Goal: Transaction & Acquisition: Purchase product/service

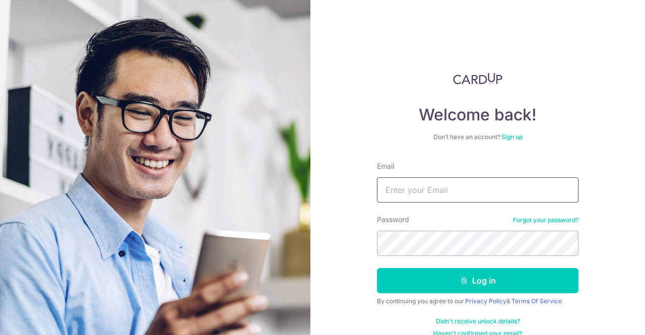
drag, startPoint x: 410, startPoint y: 194, endPoint x: 421, endPoint y: 204, distance: 14.6
click at [410, 194] on input "Email" at bounding box center [478, 189] width 202 height 25
type input "[EMAIL_ADDRESS][DOMAIN_NAME]"
click at [377, 268] on button "Log in" at bounding box center [478, 280] width 202 height 25
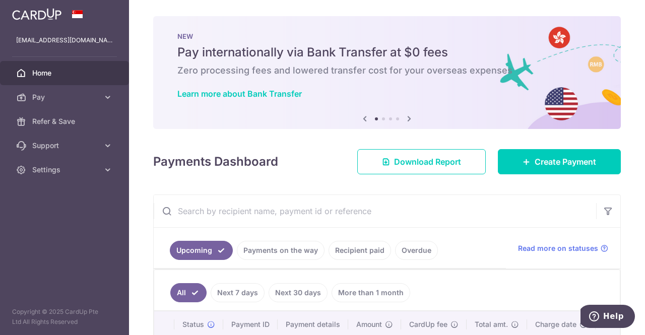
scroll to position [151, 0]
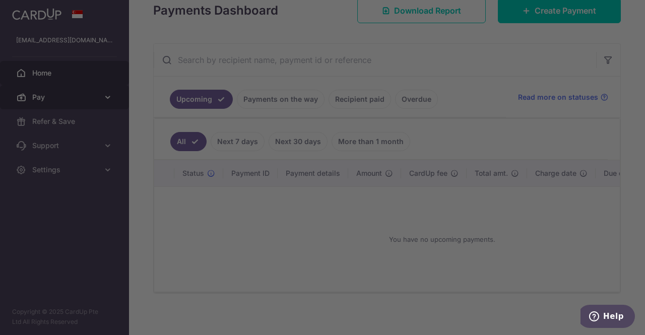
click at [62, 95] on div at bounding box center [326, 169] width 652 height 339
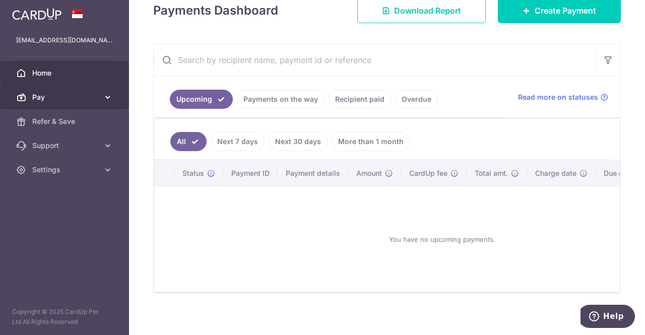
click at [72, 94] on span "Pay" at bounding box center [65, 97] width 67 height 10
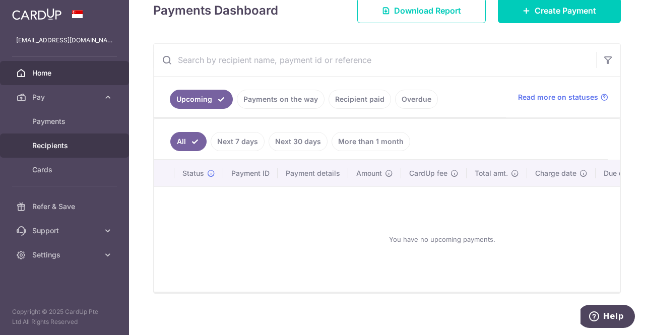
click at [51, 149] on span "Recipients" at bounding box center [65, 146] width 67 height 10
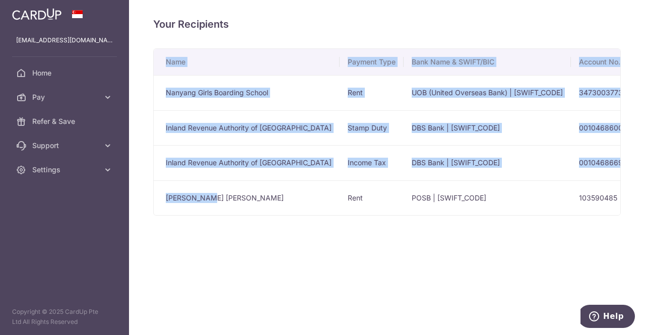
drag, startPoint x: 274, startPoint y: 213, endPoint x: 551, endPoint y: 215, distance: 277.2
click at [551, 215] on div "Name Payment Type Bank Name & SWIFT/BIC Account No. Account Name Nanyang Girls …" at bounding box center [387, 131] width 468 height 167
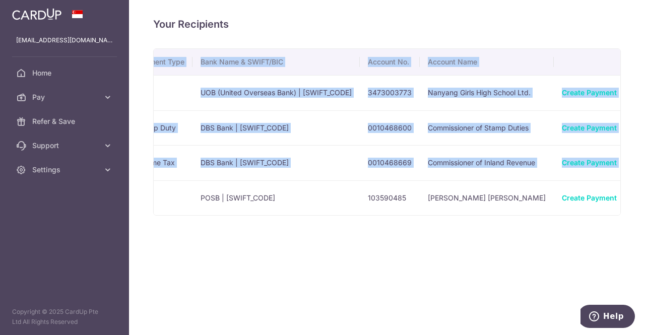
scroll to position [0, 212]
click at [561, 164] on link "Create Payment" at bounding box center [588, 162] width 55 height 9
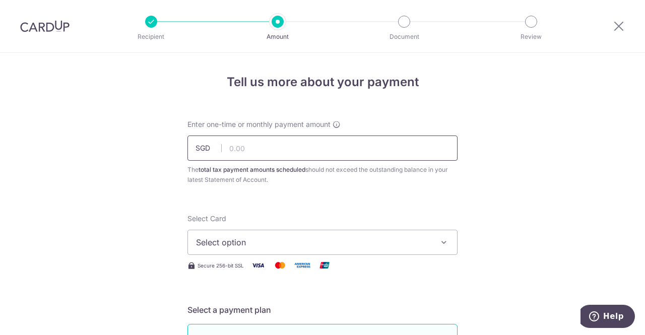
click at [337, 151] on input "text" at bounding box center [322, 148] width 270 height 25
click at [385, 141] on input "text" at bounding box center [322, 148] width 270 height 25
click at [360, 154] on input "text" at bounding box center [322, 148] width 270 height 25
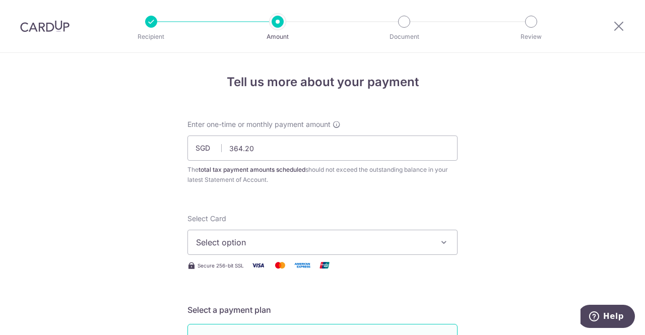
click at [326, 161] on div "Enter one-time or monthly payment amount SGD 364.20 364.20 The total tax paymen…" at bounding box center [322, 152] width 270 height 66
click at [313, 148] on input "364.20" at bounding box center [322, 148] width 270 height 25
drag, startPoint x: 294, startPoint y: 146, endPoint x: 165, endPoint y: 144, distance: 129.0
type input "3"
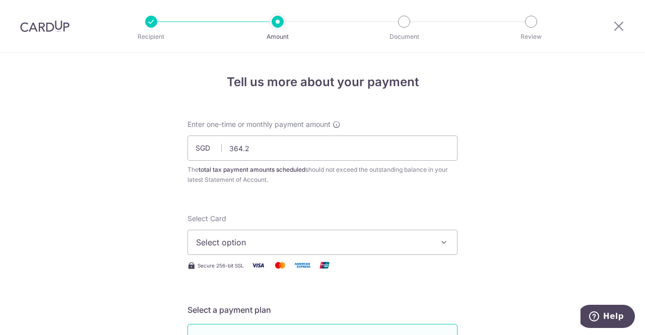
type input "364.20"
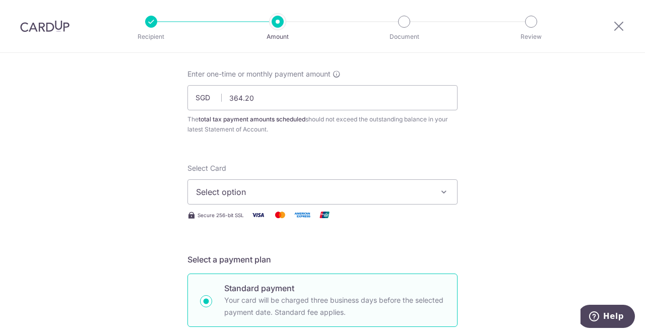
click at [308, 196] on span "Select option" at bounding box center [313, 192] width 235 height 12
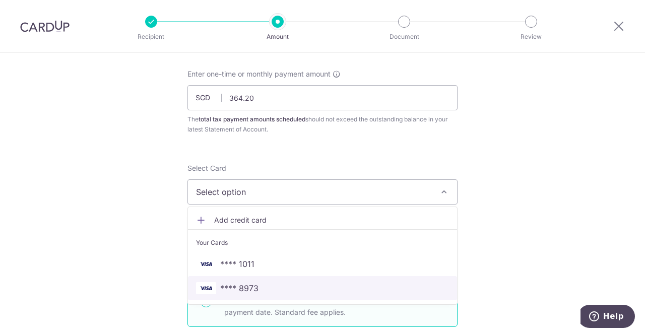
click at [251, 281] on link "**** 8973" at bounding box center [322, 288] width 269 height 24
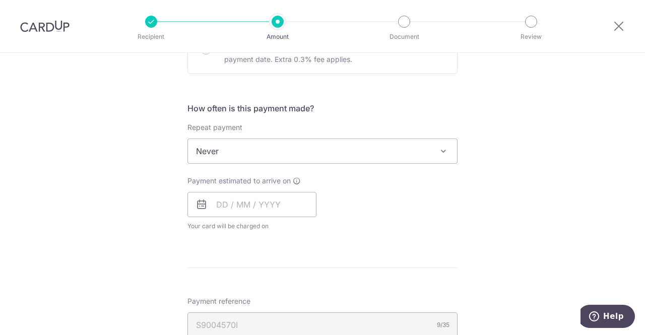
scroll to position [402, 0]
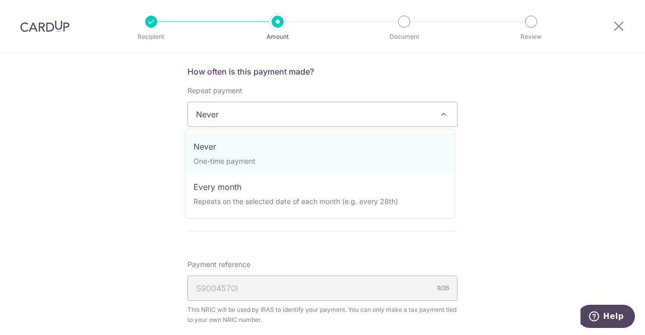
click at [319, 118] on span "Never" at bounding box center [322, 114] width 269 height 24
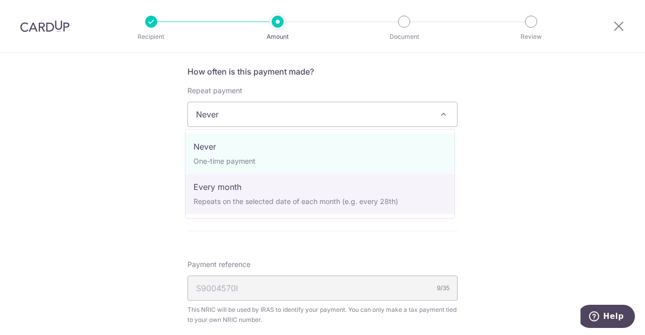
select select "3"
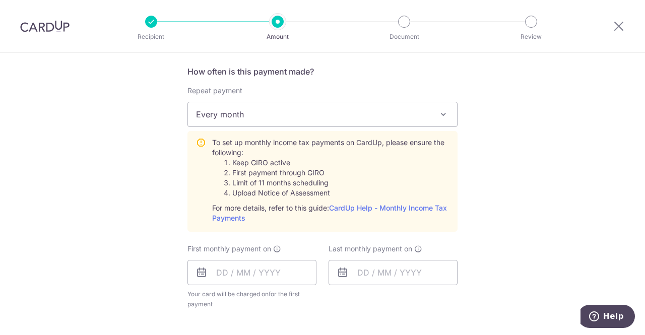
click at [517, 164] on div "Tell us more about your payment Enter one-time or monthly payment amount SGD 36…" at bounding box center [322, 176] width 645 height 1051
click at [523, 168] on div "Tell us more about your payment Enter one-time or monthly payment amount SGD 36…" at bounding box center [322, 176] width 645 height 1051
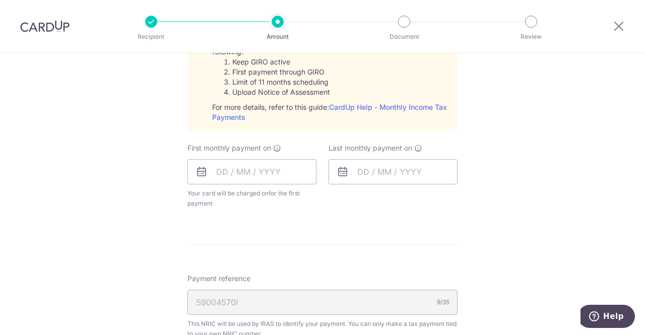
scroll to position [553, 0]
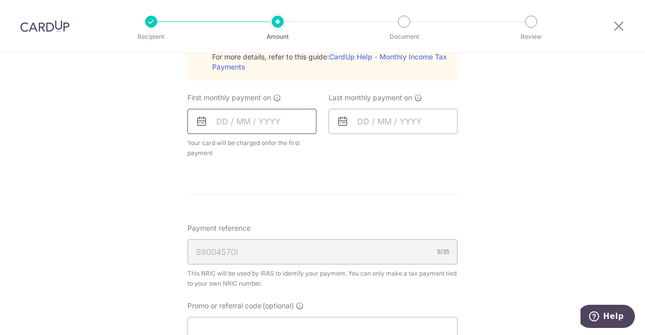
click at [265, 121] on input "text" at bounding box center [251, 121] width 129 height 25
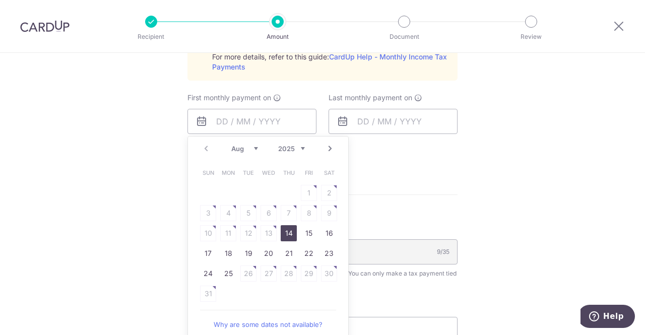
click at [536, 204] on div "Tell us more about your payment Enter one-time or monthly payment amount SGD 36…" at bounding box center [322, 25] width 645 height 1051
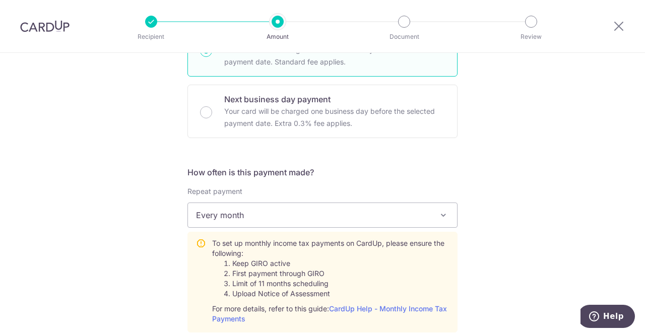
scroll to position [200, 0]
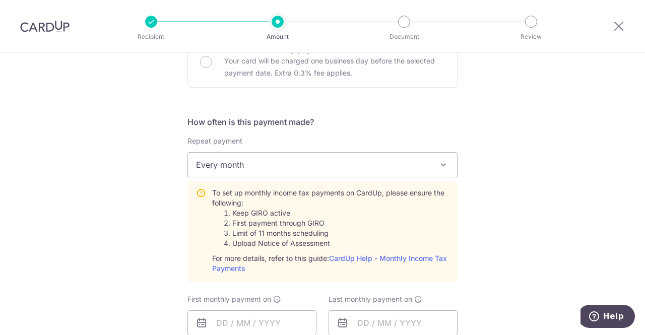
scroll to position [452, 0]
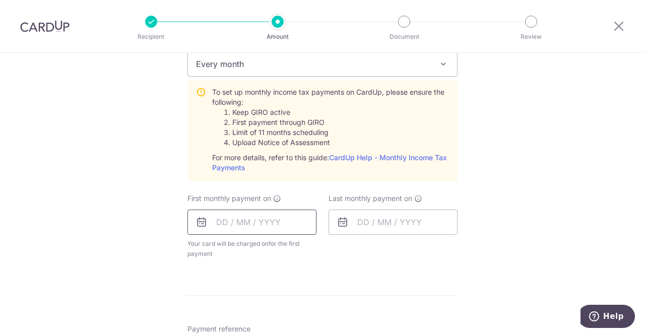
click at [243, 224] on input "text" at bounding box center [251, 222] width 129 height 25
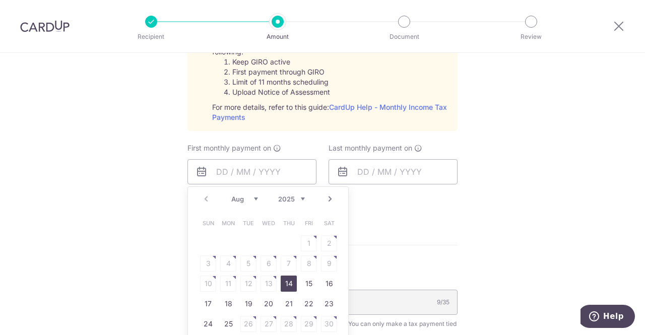
click at [286, 285] on link "14" at bounding box center [289, 284] width 16 height 16
type input "[DATE]"
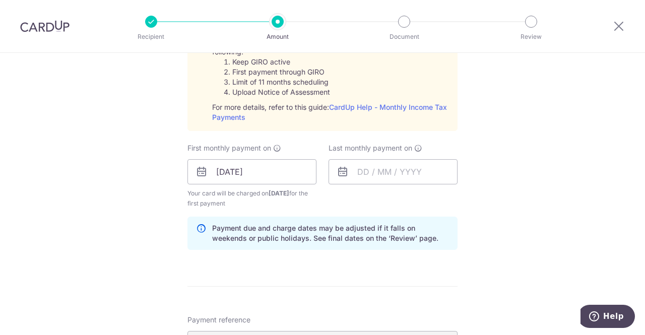
click at [508, 199] on div "Tell us more about your payment Enter one-time or monthly payment amount SGD 36…" at bounding box center [322, 97] width 645 height 1092
click at [401, 172] on input "text" at bounding box center [393, 171] width 129 height 25
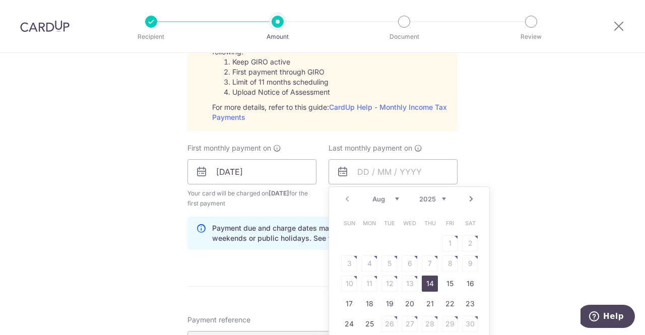
click at [548, 165] on div "Tell us more about your payment Enter one-time or monthly payment amount SGD 36…" at bounding box center [322, 97] width 645 height 1092
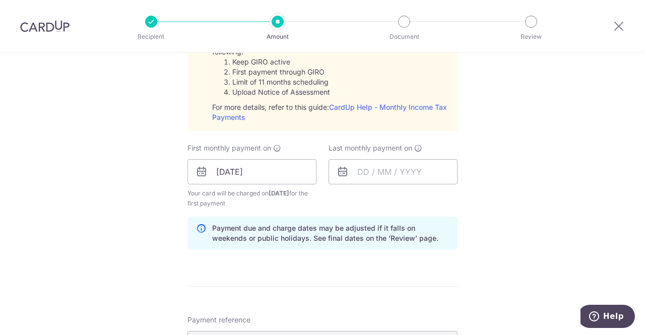
scroll to position [553, 0]
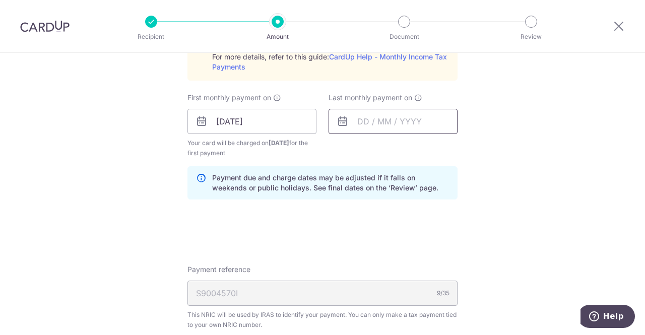
click at [423, 121] on input "text" at bounding box center [393, 121] width 129 height 25
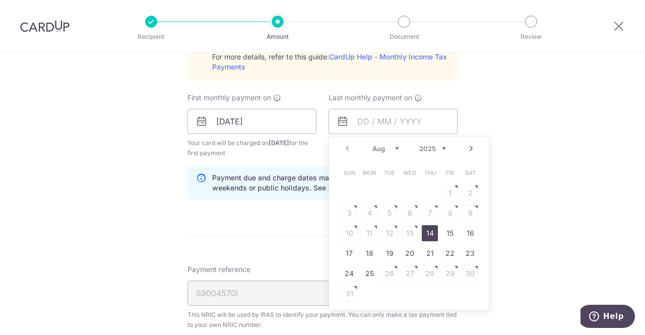
click at [468, 150] on link "Next" at bounding box center [471, 149] width 12 height 12
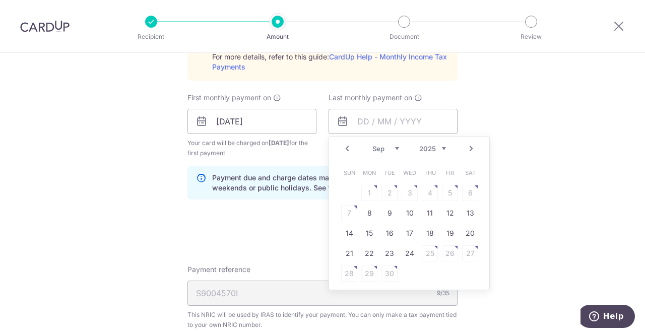
click at [468, 150] on link "Next" at bounding box center [471, 149] width 12 height 12
click at [534, 143] on div "Tell us more about your payment Enter one-time or monthly payment amount SGD 36…" at bounding box center [322, 46] width 645 height 1092
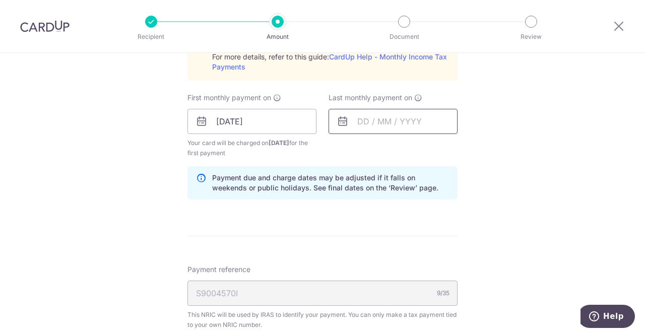
click at [400, 115] on input "text" at bounding box center [393, 121] width 129 height 25
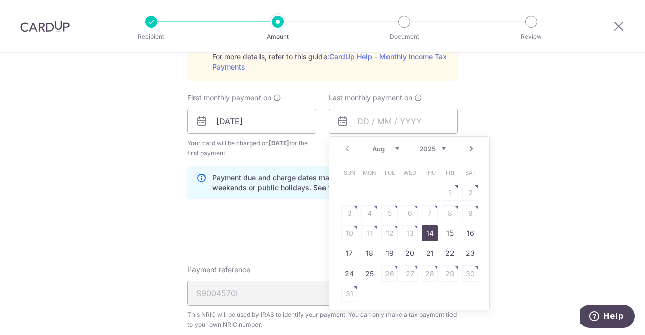
click at [468, 152] on link "Next" at bounding box center [471, 149] width 12 height 12
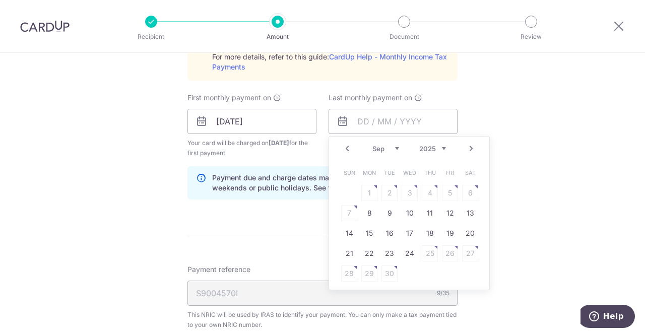
click at [468, 152] on link "Next" at bounding box center [471, 149] width 12 height 12
click at [533, 184] on div "Tell us more about your payment Enter one-time or monthly payment amount SGD 36…" at bounding box center [322, 46] width 645 height 1092
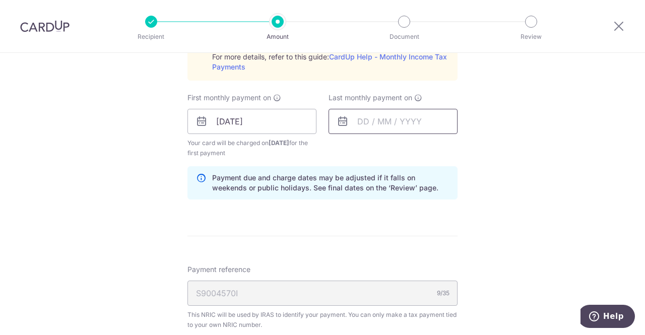
click at [366, 119] on input "text" at bounding box center [393, 121] width 129 height 25
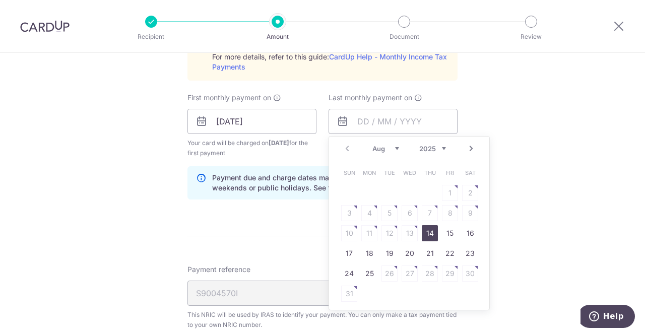
click at [470, 148] on link "Next" at bounding box center [471, 149] width 12 height 12
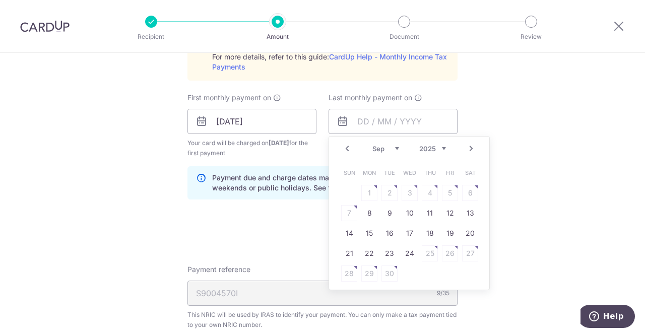
click at [470, 148] on link "Next" at bounding box center [471, 149] width 12 height 12
click at [426, 216] on table "Sun Mon Tue Wed Thu Fri Sat 1 2 3 4 5 6 7 8 9 10 11 12 13 14 15 16 17 18 19 20 …" at bounding box center [409, 233] width 141 height 141
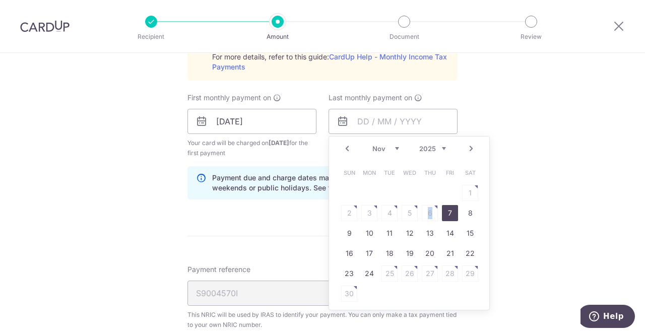
click at [446, 213] on link "7" at bounding box center [450, 213] width 16 height 16
type input "07/11/2025"
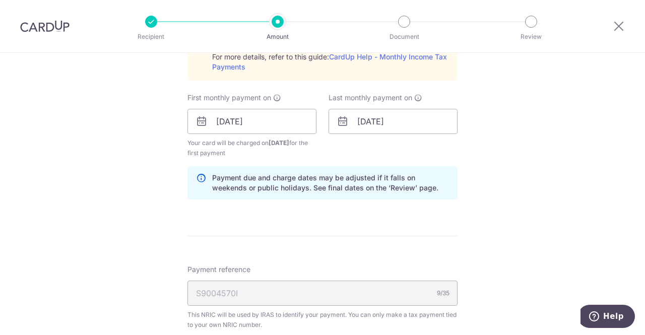
click at [540, 148] on div "Tell us more about your payment Enter one-time or monthly payment amount SGD 36…" at bounding box center [322, 46] width 645 height 1092
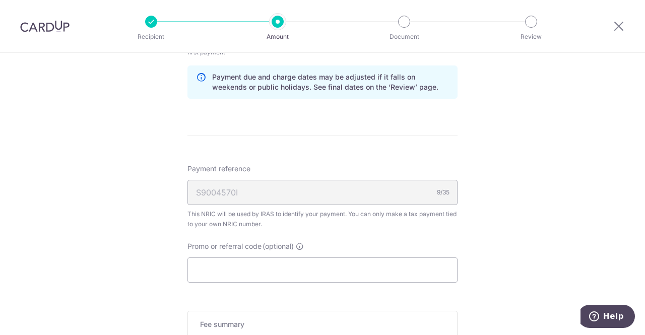
scroll to position [704, 0]
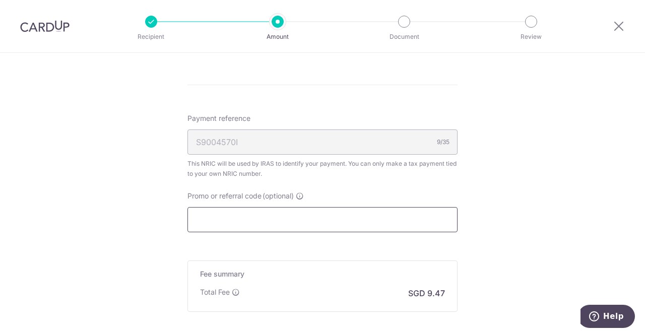
click at [214, 217] on input "Promo or referral code (optional)" at bounding box center [322, 219] width 270 height 25
paste input "VTAX25R"
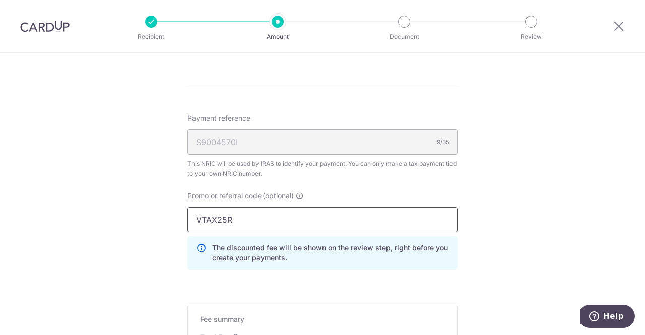
type input "VTAX25R"
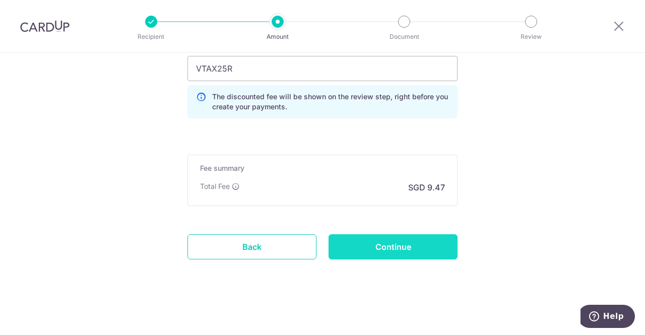
click at [383, 245] on input "Continue" at bounding box center [393, 246] width 129 height 25
type input "Create Schedule"
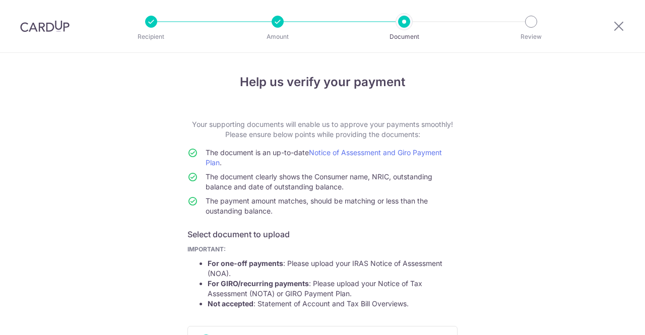
click at [516, 170] on div "Help us verify your payment Your supporting documents will enable us to approve…" at bounding box center [322, 284] width 645 height 462
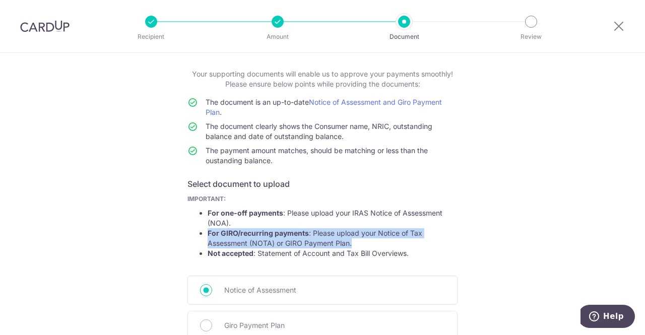
drag, startPoint x: 207, startPoint y: 232, endPoint x: 388, endPoint y: 240, distance: 181.6
click at [388, 240] on li "For GIRO/recurring payments : Please upload your Notice of Tax Assessment (NOTA…" at bounding box center [333, 238] width 250 height 20
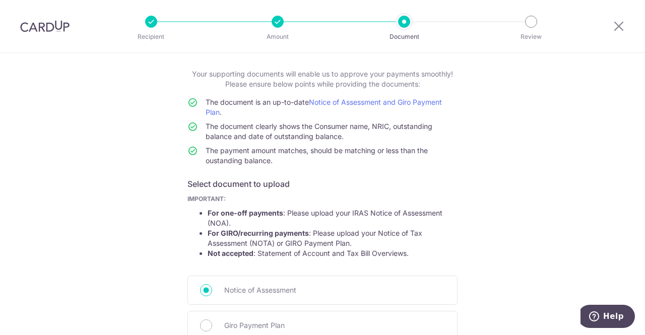
click at [517, 175] on div "Help us verify your payment Your supporting documents will enable us to approve…" at bounding box center [322, 234] width 645 height 462
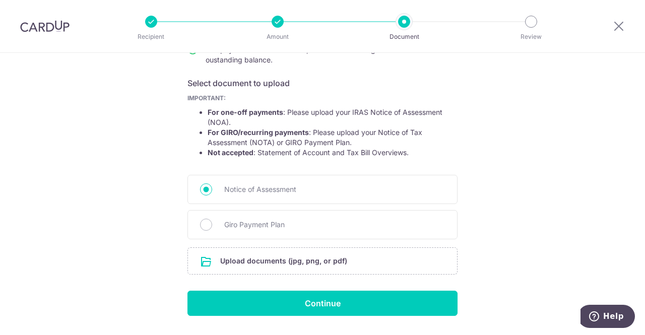
click at [531, 163] on div "Help us verify your payment Your supporting documents will enable us to approve…" at bounding box center [322, 133] width 645 height 462
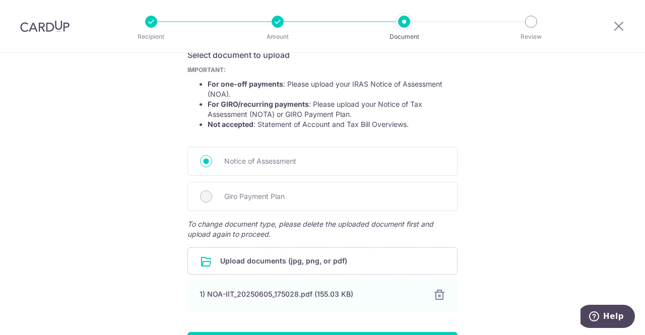
click at [557, 175] on div "Help us verify your payment Your supporting documents will enable us to approve…" at bounding box center [322, 139] width 645 height 531
click at [558, 175] on div "Help us verify your payment Your supporting documents will enable us to approve…" at bounding box center [322, 139] width 645 height 531
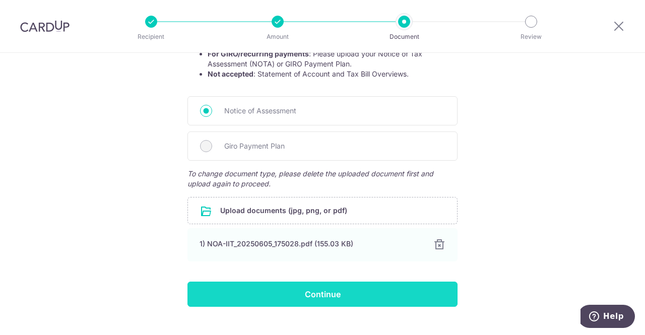
click at [316, 298] on input "Continue" at bounding box center [322, 294] width 270 height 25
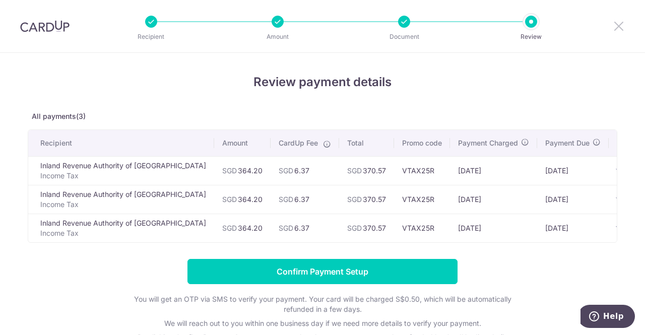
click at [621, 24] on icon at bounding box center [619, 26] width 12 height 13
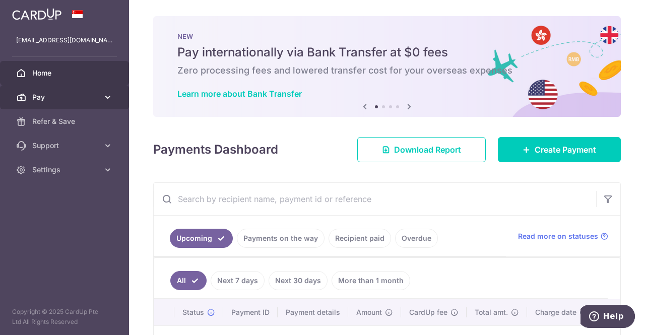
click at [57, 98] on span "Pay" at bounding box center [65, 97] width 67 height 10
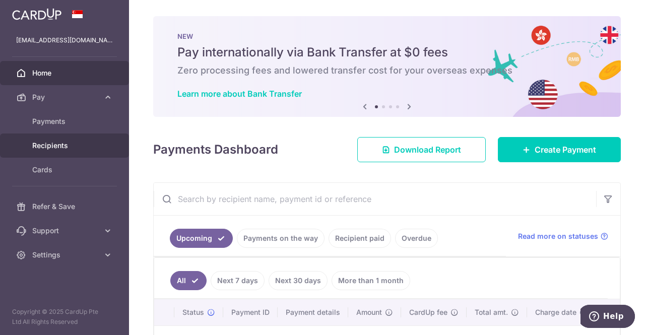
click at [61, 148] on span "Recipients" at bounding box center [65, 146] width 67 height 10
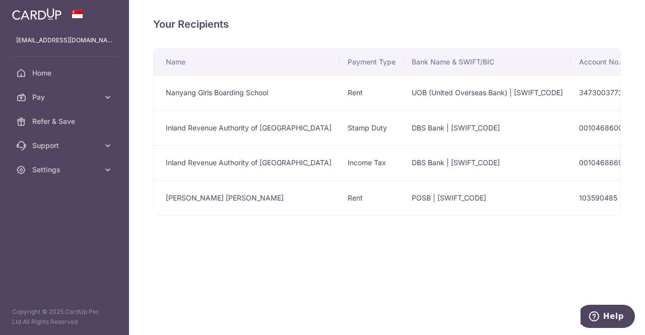
scroll to position [0, 212]
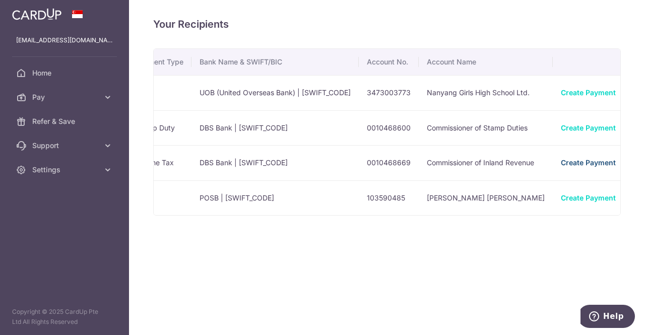
click at [561, 162] on link "Create Payment" at bounding box center [588, 162] width 55 height 9
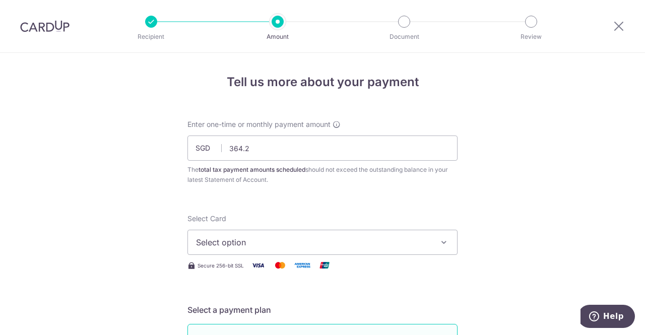
type input "364.20"
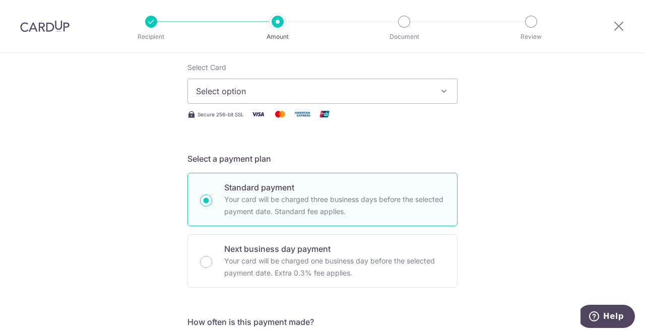
click at [320, 92] on span "Select option" at bounding box center [313, 91] width 235 height 12
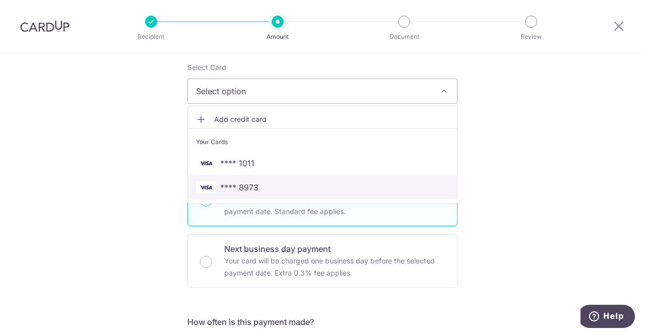
click at [255, 185] on span "**** 8973" at bounding box center [322, 187] width 253 height 12
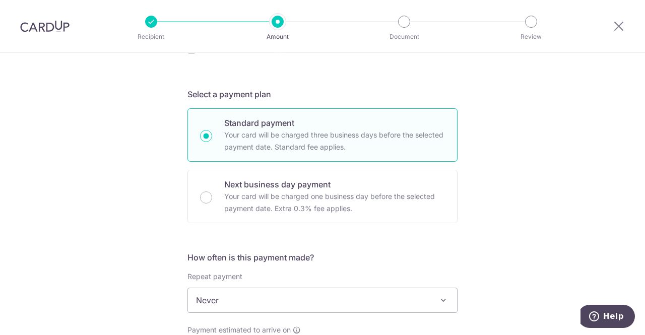
scroll to position [234, 0]
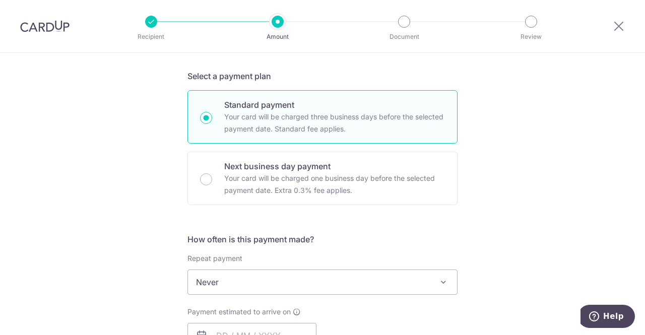
click at [559, 116] on div "Tell us more about your payment Enter one-time or monthly payment amount SGD 36…" at bounding box center [322, 287] width 645 height 936
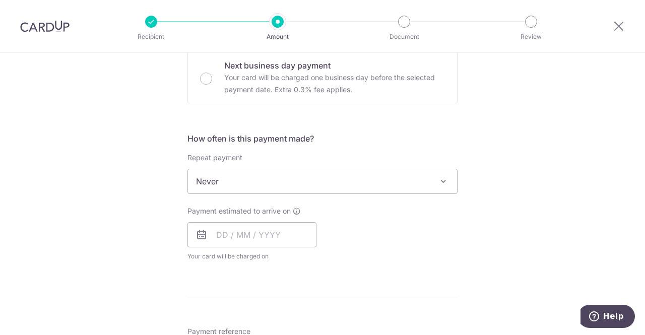
scroll to position [385, 0]
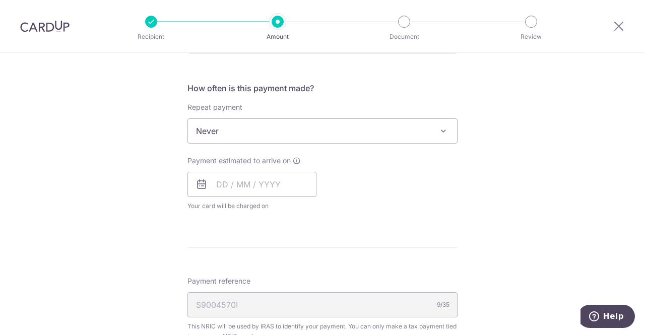
click at [393, 136] on span "Never" at bounding box center [322, 131] width 269 height 24
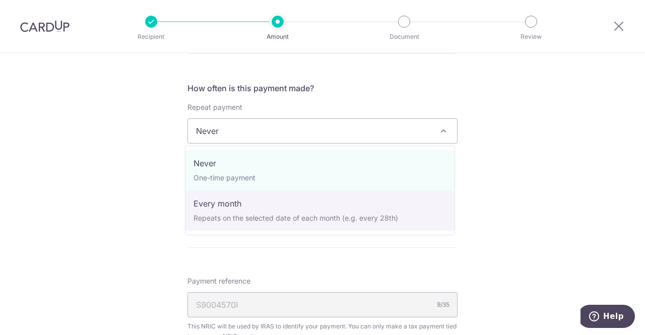
select select "3"
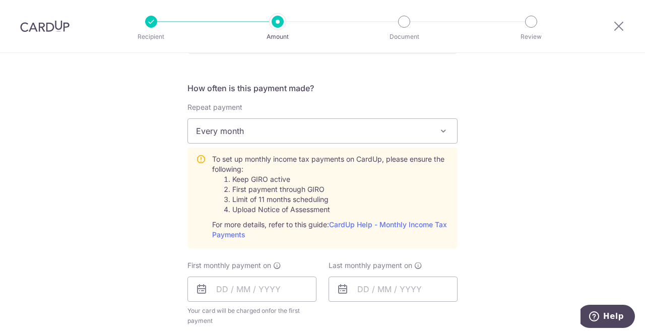
click at [523, 180] on div "Tell us more about your payment Enter one-time or monthly payment amount SGD 36…" at bounding box center [322, 193] width 645 height 1051
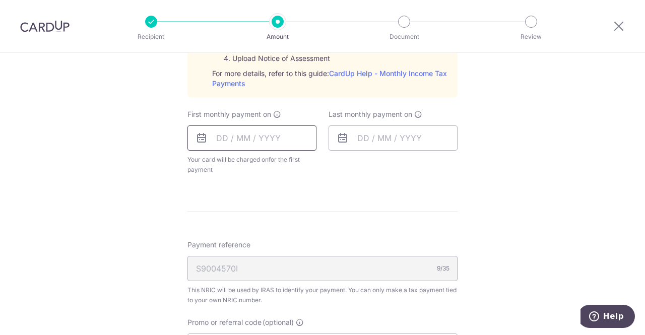
click at [299, 144] on input "text" at bounding box center [251, 137] width 129 height 25
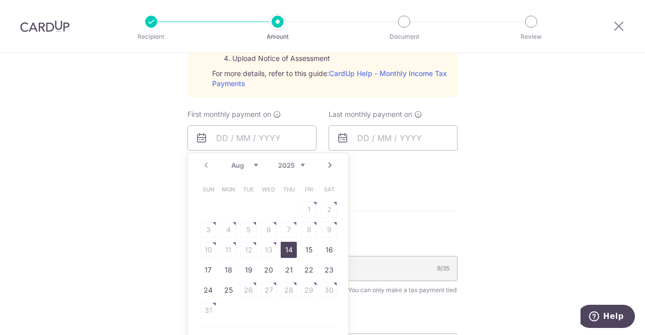
click at [283, 247] on link "14" at bounding box center [289, 250] width 16 height 16
type input "[DATE]"
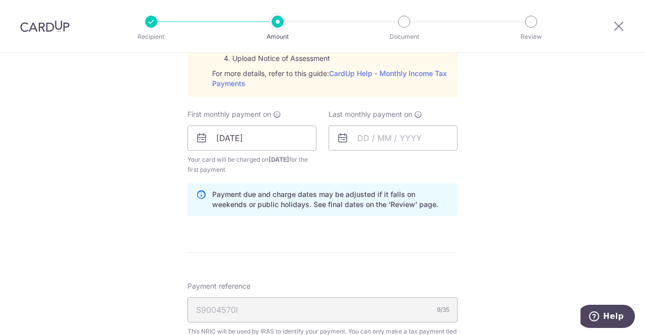
drag, startPoint x: 552, startPoint y: 148, endPoint x: 391, endPoint y: 124, distance: 162.6
click at [552, 148] on div "Tell us more about your payment Enter one-time or monthly payment amount SGD 36…" at bounding box center [322, 63] width 645 height 1092
click at [388, 133] on input "text" at bounding box center [393, 137] width 129 height 25
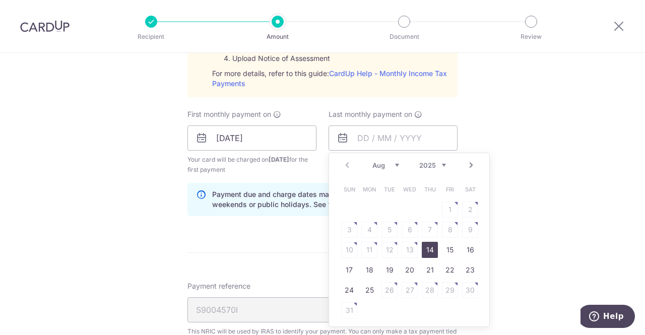
click at [470, 165] on link "Next" at bounding box center [471, 165] width 12 height 12
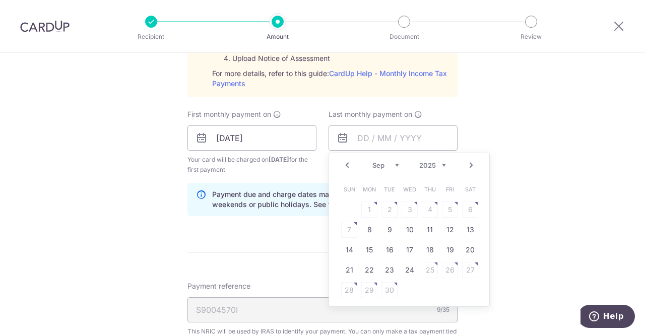
click at [470, 165] on link "Next" at bounding box center [471, 165] width 12 height 12
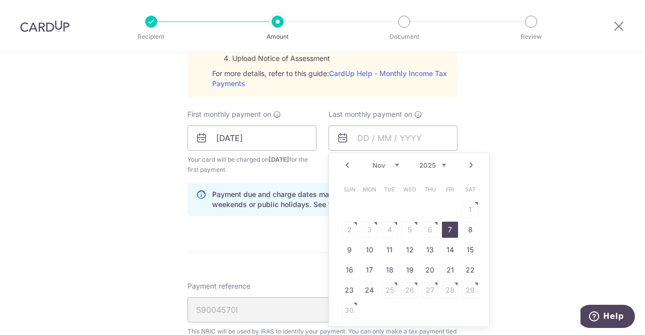
click at [448, 228] on link "7" at bounding box center [450, 230] width 16 height 16
type input "07/11/2025"
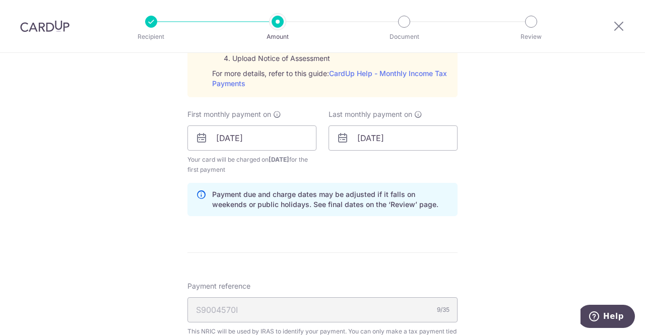
click at [542, 172] on div "Tell us more about your payment Enter one-time or monthly payment amount SGD 36…" at bounding box center [322, 63] width 645 height 1092
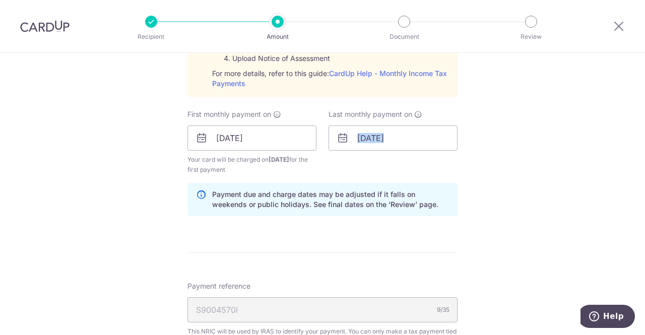
click at [542, 172] on div "Tell us more about your payment Enter one-time or monthly payment amount SGD 36…" at bounding box center [322, 63] width 645 height 1092
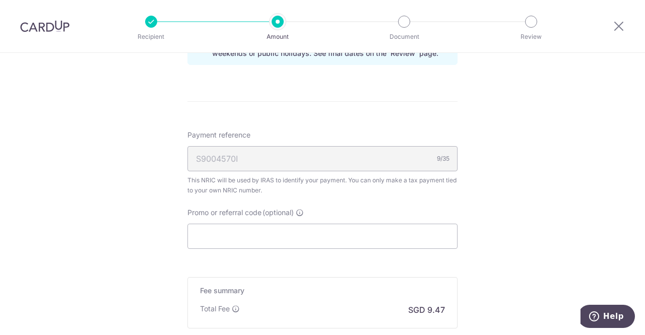
scroll to position [738, 0]
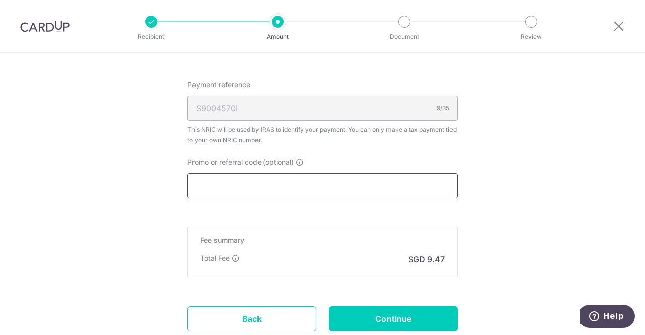
click at [228, 183] on input "Promo or referral code (optional)" at bounding box center [322, 185] width 270 height 25
paste input "VTAX25R"
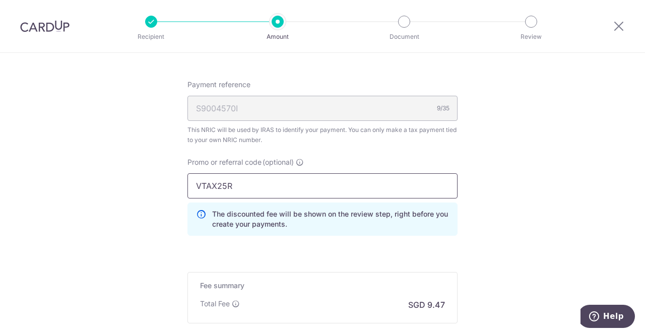
type input "VTAX25R"
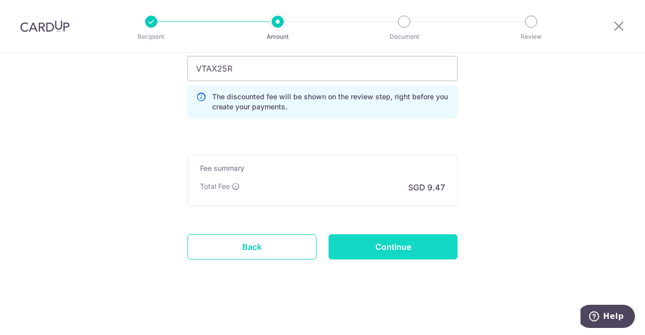
click at [397, 244] on input "Continue" at bounding box center [393, 246] width 129 height 25
type input "Create Schedule"
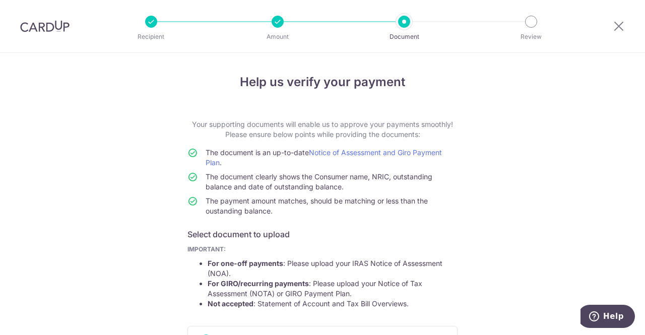
scroll to position [179, 0]
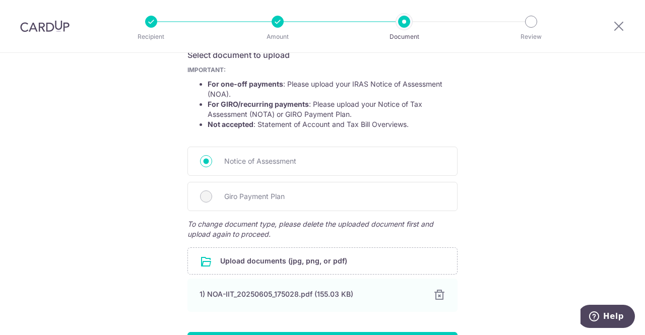
click at [527, 220] on div "Help us verify your payment Your supporting documents will enable us to approve…" at bounding box center [322, 139] width 645 height 531
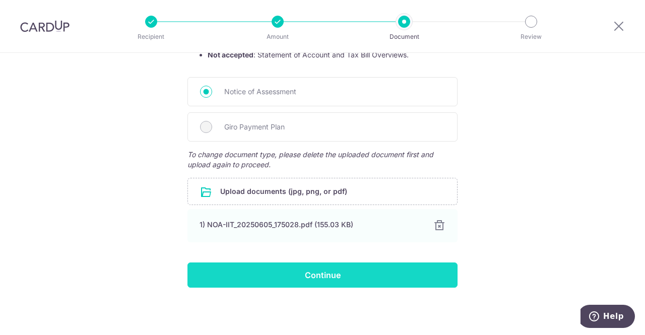
click at [366, 272] on input "Continue" at bounding box center [322, 275] width 270 height 25
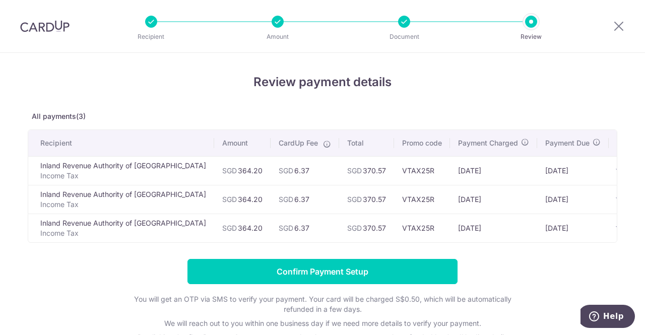
click at [545, 273] on form "Confirm Payment Setup You will get an OTP via SMS to verify your payment. Your …" at bounding box center [323, 311] width 590 height 104
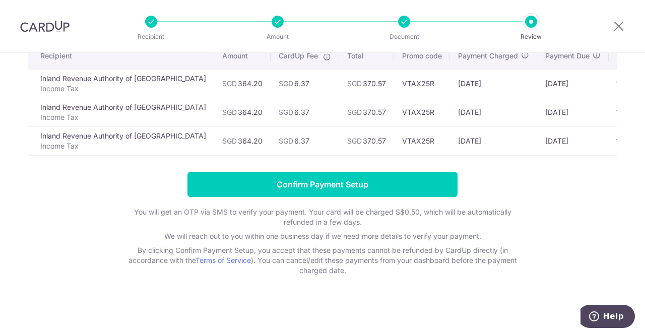
scroll to position [42, 0]
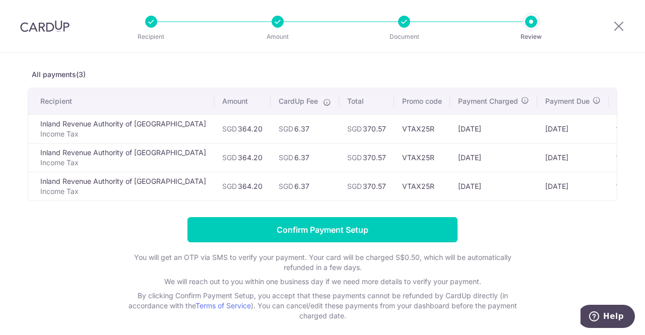
click at [541, 271] on form "Confirm Payment Setup You will get an OTP via SMS to verify your payment. Your …" at bounding box center [323, 269] width 590 height 104
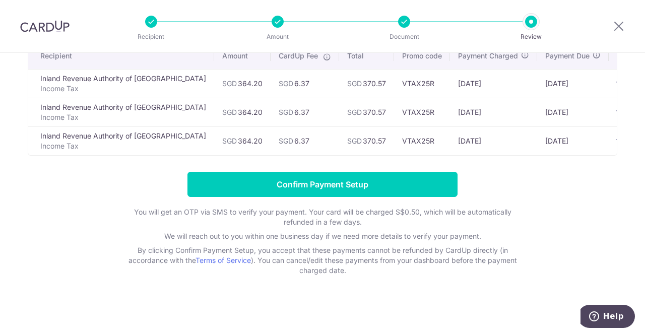
scroll to position [0, 0]
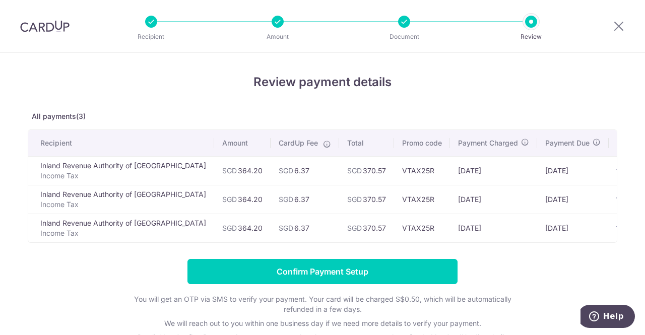
click at [407, 20] on div at bounding box center [404, 22] width 12 height 12
drag, startPoint x: 202, startPoint y: 168, endPoint x: 225, endPoint y: 167, distance: 23.2
click at [225, 167] on td "SGD 364.20" at bounding box center [242, 170] width 56 height 29
copy td "364.20"
click at [617, 23] on icon at bounding box center [619, 26] width 12 height 13
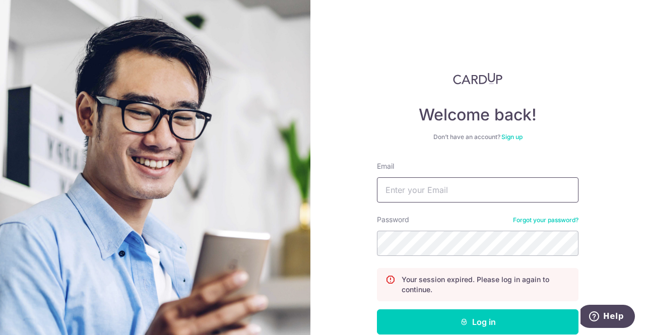
click at [445, 192] on input "Email" at bounding box center [478, 189] width 202 height 25
type input "jacksontan002@suss.edu.sg"
click at [377, 309] on button "Log in" at bounding box center [478, 321] width 202 height 25
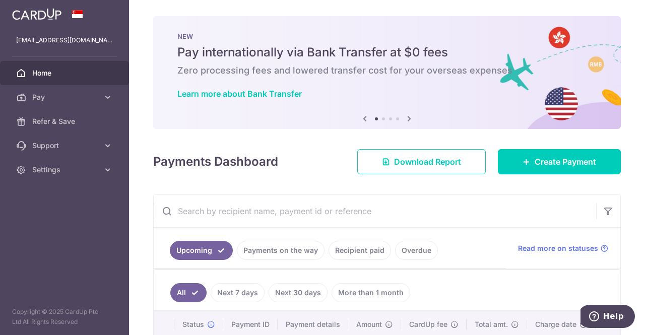
scroll to position [151, 0]
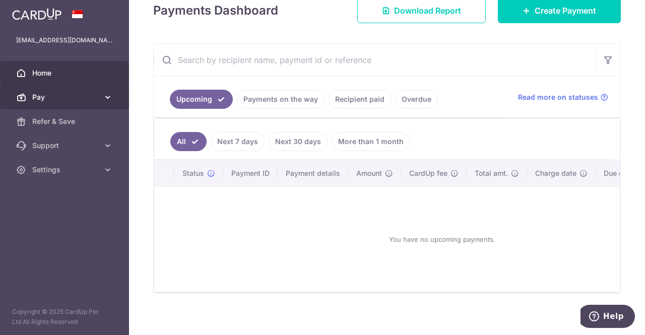
click at [42, 97] on span "Pay" at bounding box center [65, 97] width 67 height 10
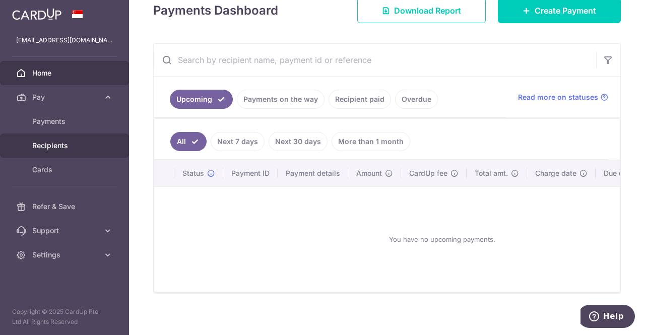
click at [50, 152] on link "Recipients" at bounding box center [64, 146] width 129 height 24
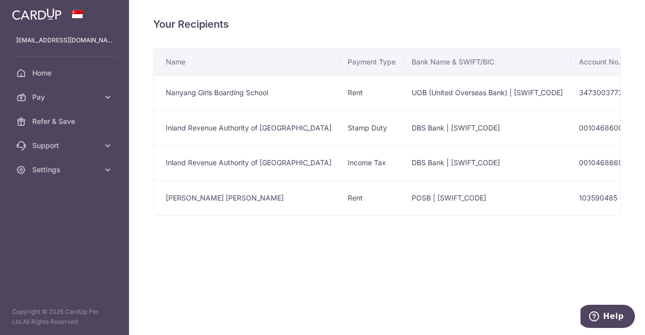
click at [323, 257] on div "Your Recipients Name Payment Type Bank Name & SWIFT/BIC Account No. Account Nam…" at bounding box center [387, 167] width 516 height 335
click at [434, 285] on div "Your Recipients Name Payment Type Bank Name & SWIFT/BIC Account No. Account Nam…" at bounding box center [387, 167] width 516 height 335
click at [426, 288] on div "Your Recipients Name Payment Type Bank Name & SWIFT/BIC Account No. Account Nam…" at bounding box center [387, 167] width 516 height 335
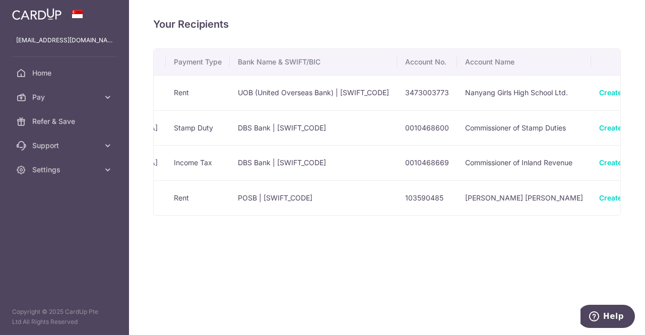
scroll to position [0, 212]
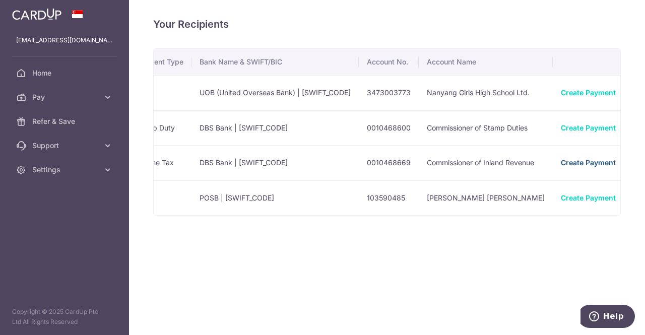
click at [561, 159] on link "Create Payment" at bounding box center [588, 162] width 55 height 9
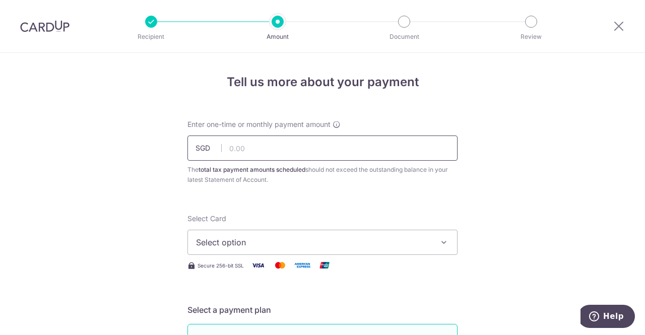
click at [327, 144] on input "text" at bounding box center [322, 148] width 270 height 25
click at [299, 136] on input "text" at bounding box center [322, 148] width 270 height 25
click at [277, 148] on input "text" at bounding box center [322, 148] width 270 height 25
paste input "364.20"
type input "364.20"
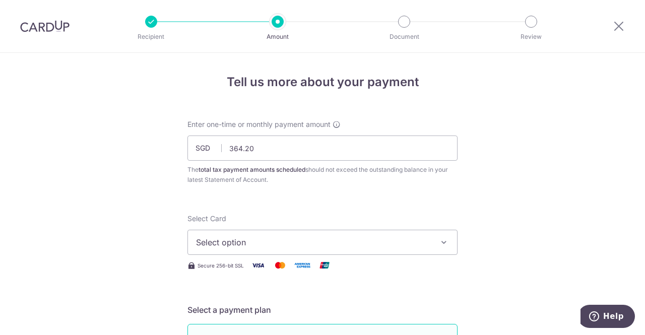
click at [382, 238] on span "Select option" at bounding box center [313, 242] width 235 height 12
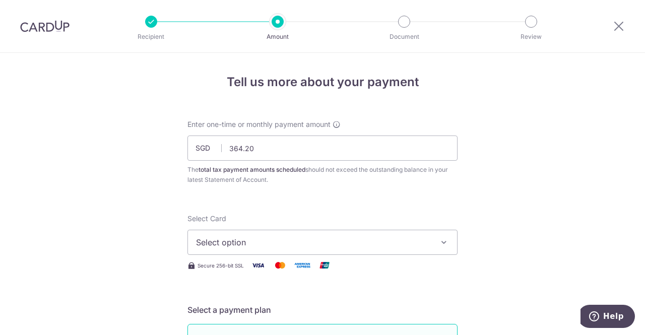
click at [280, 241] on span "Select option" at bounding box center [313, 242] width 235 height 12
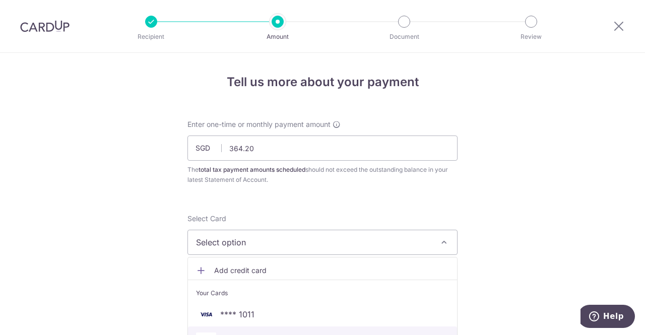
scroll to position [101, 0]
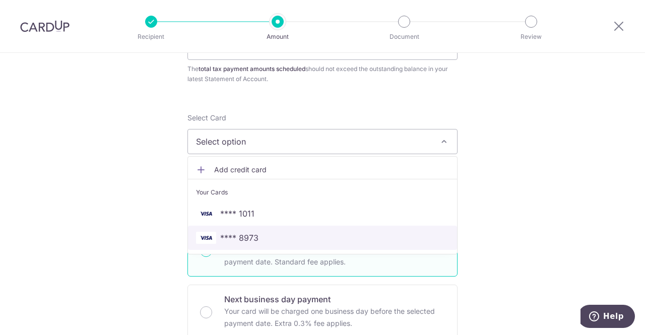
click at [259, 232] on span "**** 8973" at bounding box center [322, 238] width 253 height 12
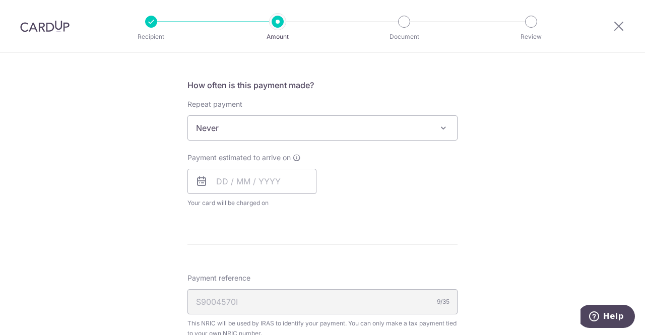
scroll to position [393, 0]
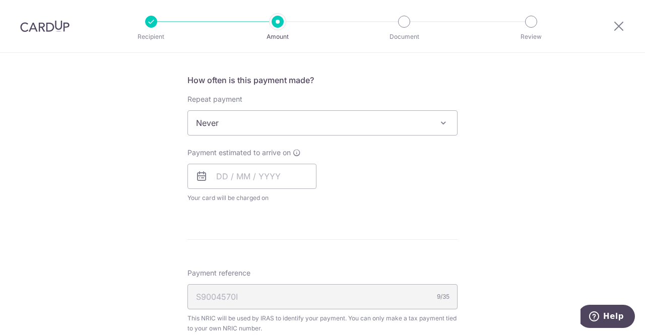
click at [438, 129] on span "Never" at bounding box center [322, 122] width 270 height 25
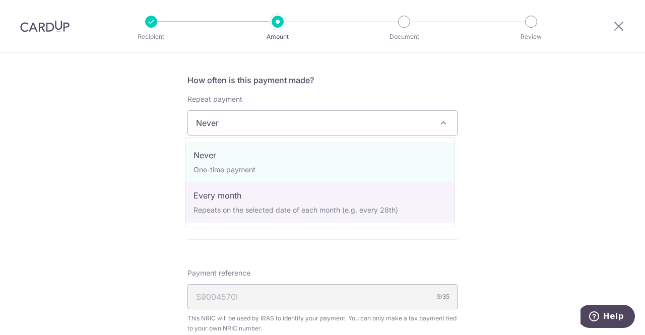
select select "3"
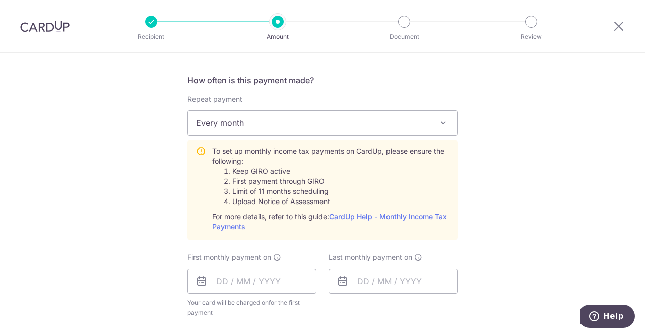
click at [511, 162] on div "Tell us more about your payment Enter one-time or monthly payment amount SGD 36…" at bounding box center [322, 185] width 645 height 1051
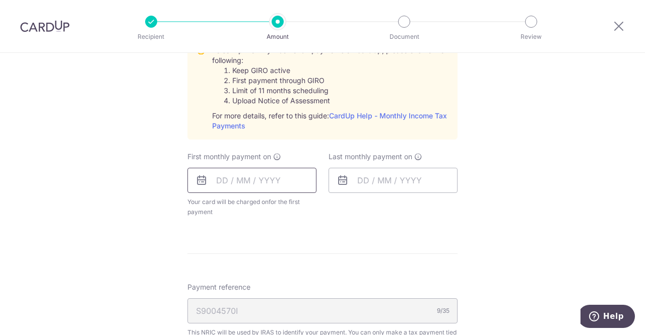
click at [289, 186] on input "text" at bounding box center [251, 180] width 129 height 25
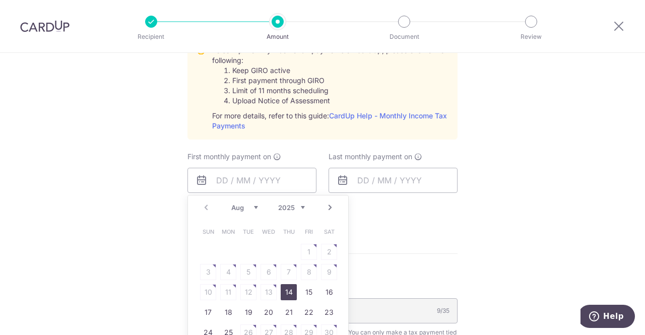
click at [287, 296] on link "14" at bounding box center [289, 292] width 16 height 16
type input "14/08/2025"
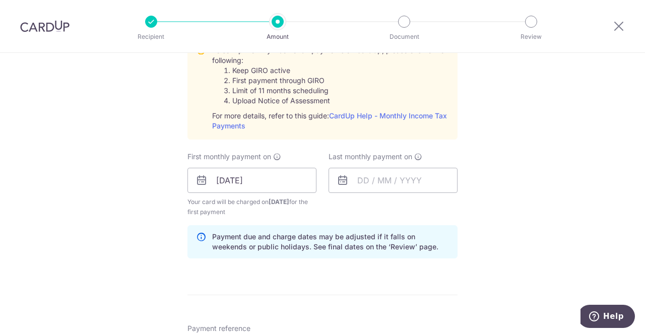
click at [504, 188] on div "Tell us more about your payment Enter one-time or monthly payment amount SGD 36…" at bounding box center [322, 105] width 645 height 1092
click at [431, 178] on input "text" at bounding box center [393, 180] width 129 height 25
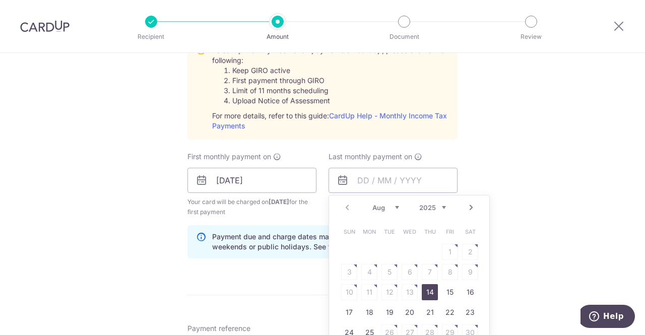
click at [468, 207] on link "Next" at bounding box center [471, 208] width 12 height 12
click at [364, 269] on link "8" at bounding box center [369, 272] width 16 height 16
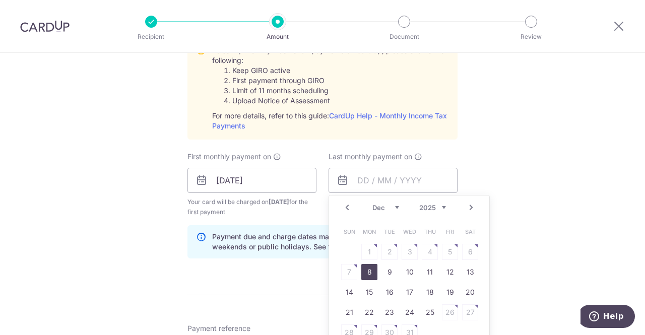
type input "08/12/2025"
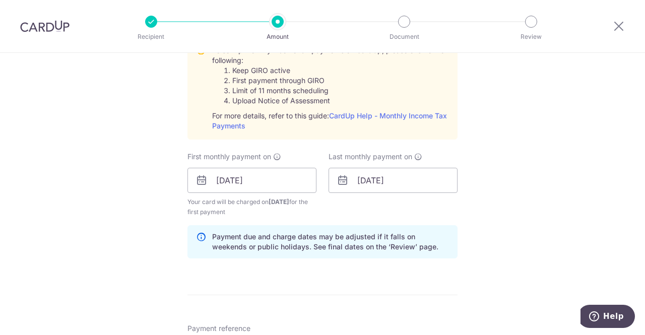
click at [528, 177] on div "Tell us more about your payment Enter one-time or monthly payment amount SGD 36…" at bounding box center [322, 105] width 645 height 1092
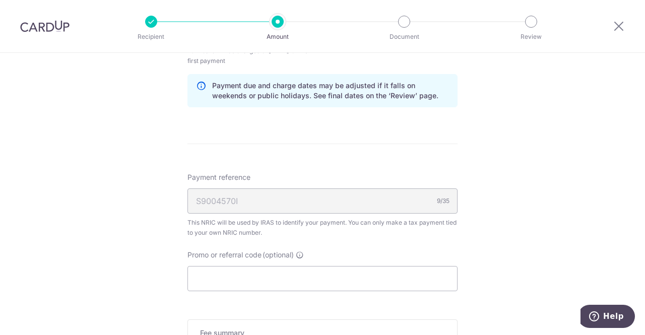
scroll to position [746, 0]
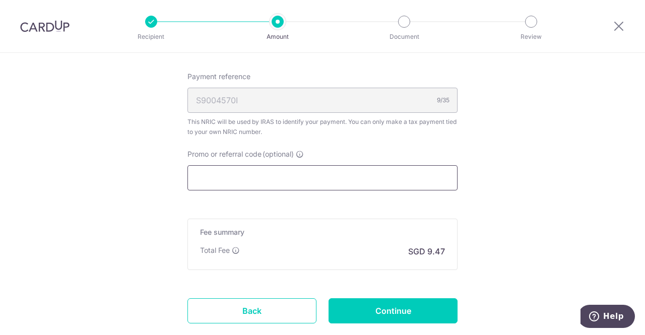
click at [328, 176] on input "Promo or referral code (optional)" at bounding box center [322, 177] width 270 height 25
paste input "VTAX25R"
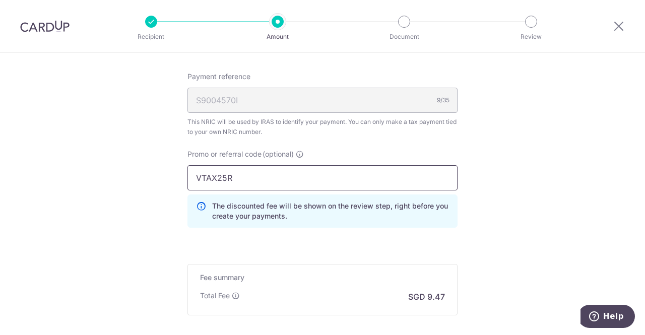
type input "VTAX25R"
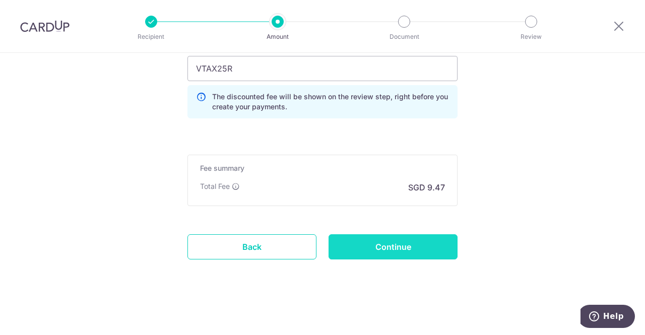
click at [390, 249] on input "Continue" at bounding box center [393, 246] width 129 height 25
type input "Create Schedule"
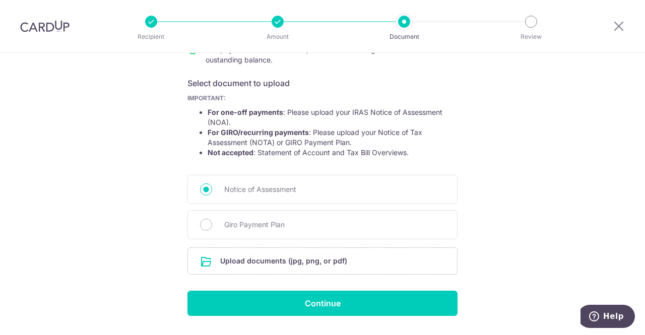
scroll to position [179, 0]
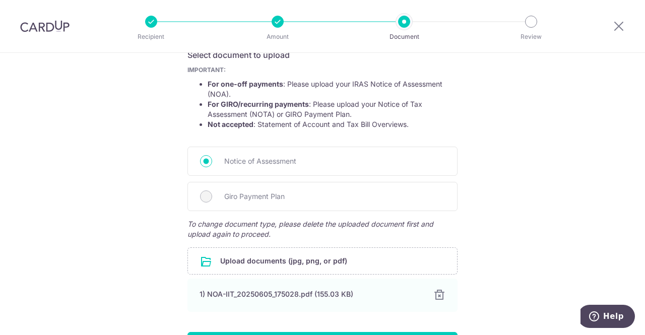
click at [534, 230] on div "Help us verify your payment Your supporting documents will enable us to approve…" at bounding box center [322, 139] width 645 height 531
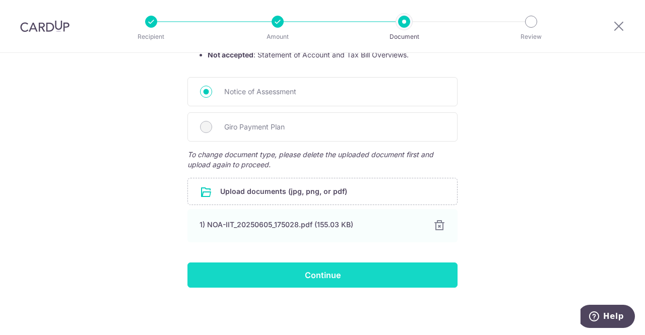
click at [373, 278] on input "Continue" at bounding box center [322, 275] width 270 height 25
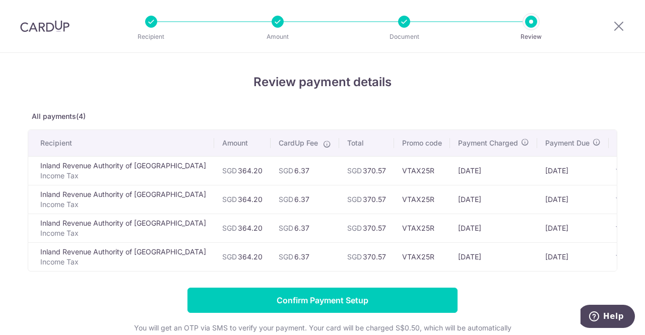
scroll to position [0, 14]
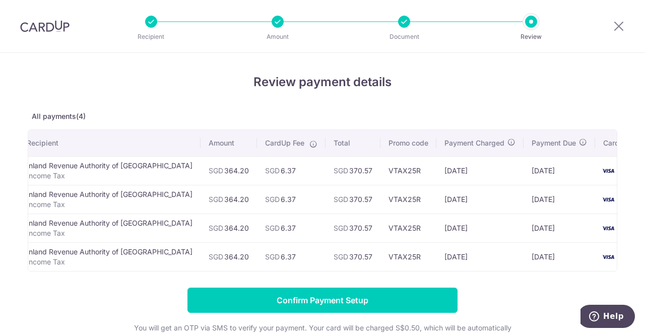
click at [545, 292] on div "Review payment details All payments(4) Recipient Amount CardUp Fee Total Promo …" at bounding box center [323, 232] width 590 height 318
click at [482, 304] on form "Confirm Payment Setup You will get an OTP via SMS to verify your payment. Your …" at bounding box center [323, 340] width 590 height 104
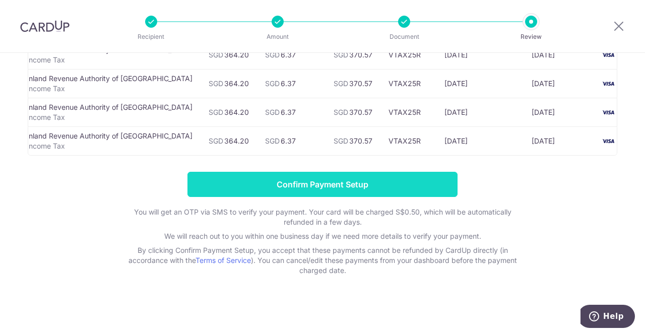
click at [336, 185] on input "Confirm Payment Setup" at bounding box center [322, 184] width 270 height 25
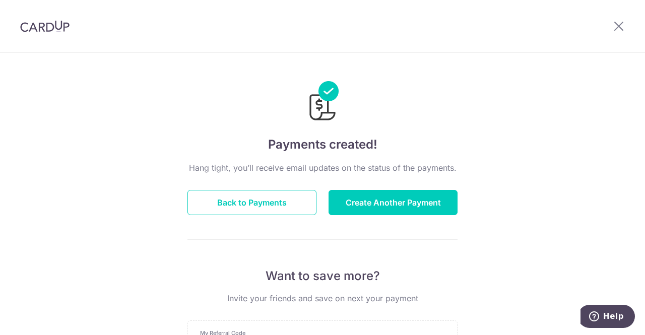
click at [531, 157] on div "Payments created! Hang tight, you’ll receive email updates on the status of the…" at bounding box center [322, 322] width 645 height 538
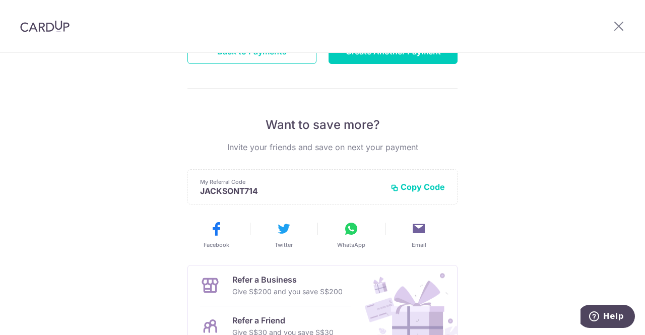
scroll to position [50, 0]
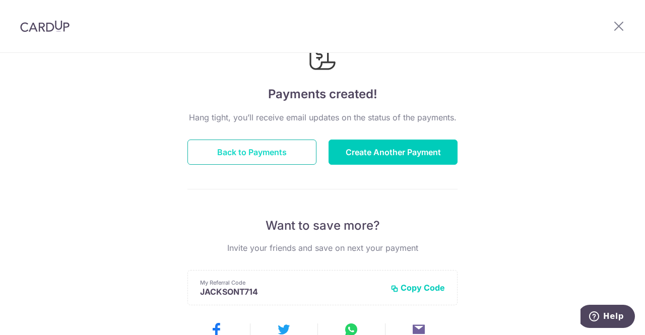
click at [297, 153] on button "Back to Payments" at bounding box center [251, 152] width 129 height 25
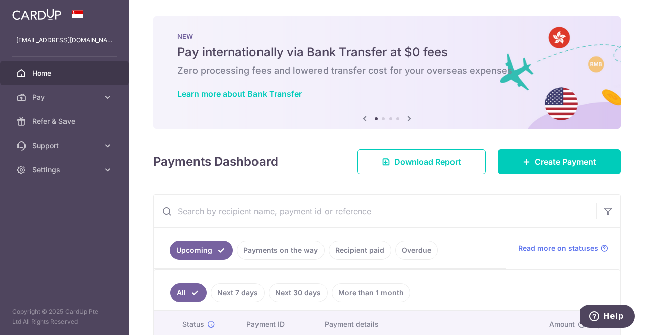
scroll to position [202, 0]
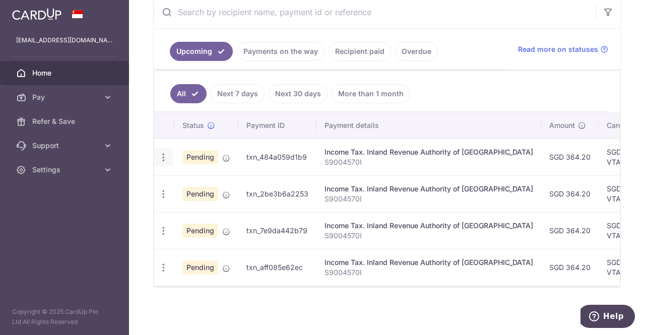
click at [161, 158] on icon "button" at bounding box center [163, 157] width 11 height 11
click at [467, 80] on ul "All Next 7 days Next 30 days More than 1 month" at bounding box center [381, 91] width 454 height 41
click at [161, 163] on icon "button" at bounding box center [163, 157] width 11 height 11
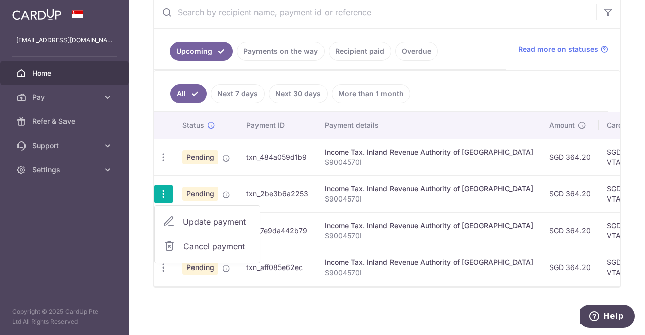
click at [204, 219] on span "Update payment" at bounding box center [217, 222] width 69 height 12
radio input "true"
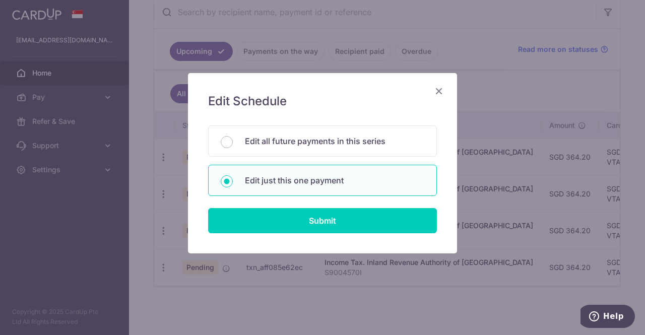
click at [440, 91] on icon "Close" at bounding box center [439, 91] width 12 height 13
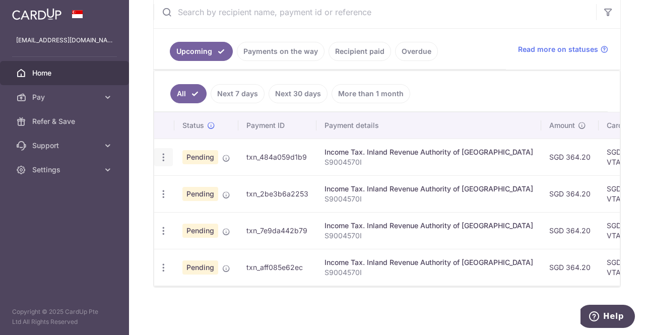
drag, startPoint x: 176, startPoint y: 154, endPoint x: 171, endPoint y: 157, distance: 5.5
click at [176, 154] on td "Pending" at bounding box center [206, 157] width 64 height 37
click at [164, 155] on icon "button" at bounding box center [163, 157] width 11 height 11
click at [213, 179] on span "Update payment" at bounding box center [217, 185] width 69 height 12
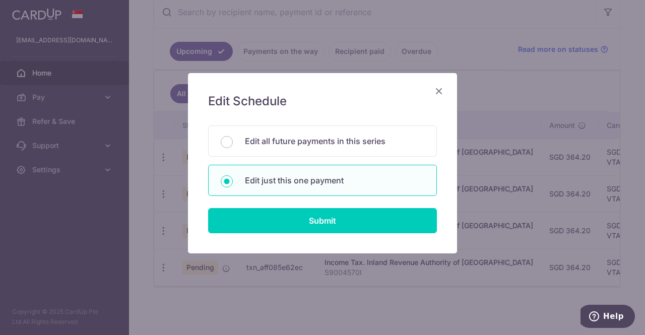
click at [438, 90] on icon "Close" at bounding box center [439, 91] width 12 height 13
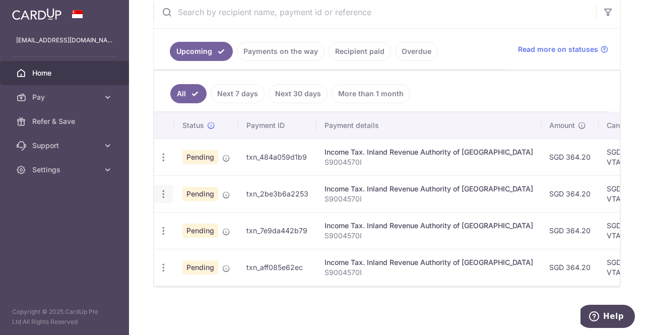
click at [165, 163] on icon "button" at bounding box center [163, 157] width 11 height 11
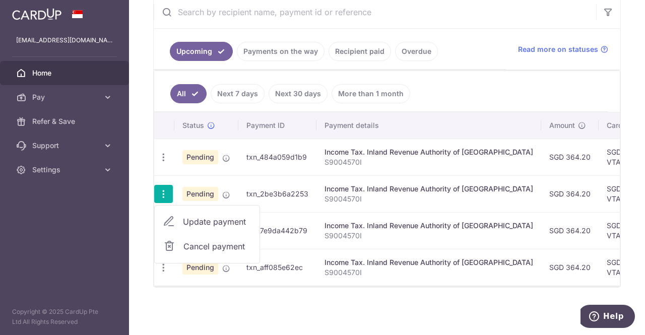
click at [205, 218] on span "Update payment" at bounding box center [217, 222] width 69 height 12
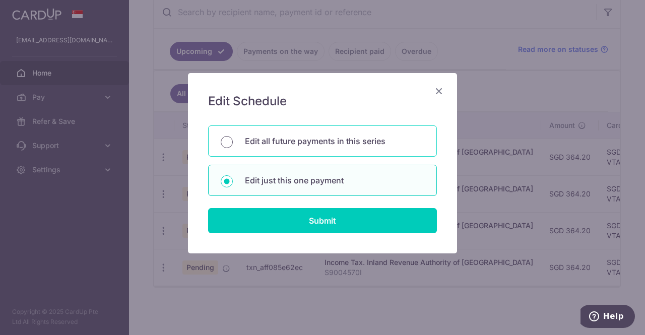
click at [229, 142] on input "Edit all future payments in this series" at bounding box center [227, 142] width 12 height 12
radio input "true"
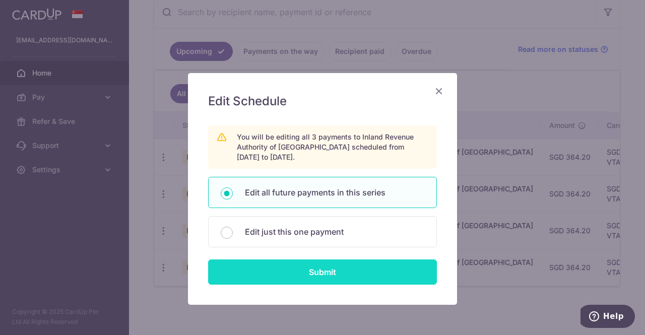
click at [326, 276] on input "Submit" at bounding box center [322, 272] width 229 height 25
radio input "true"
type input "364.20"
type input "S9004570I"
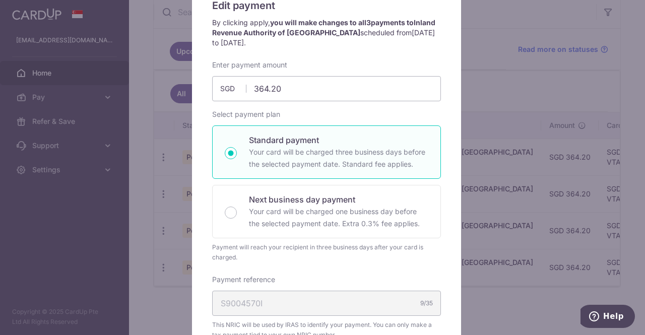
scroll to position [97, 0]
click at [451, 110] on div "Edit payment By clicking apply, you will make changes to all 3 payments to Inla…" at bounding box center [326, 286] width 269 height 620
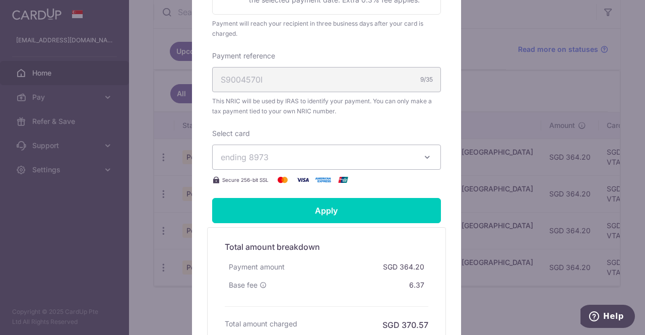
scroll to position [402, 0]
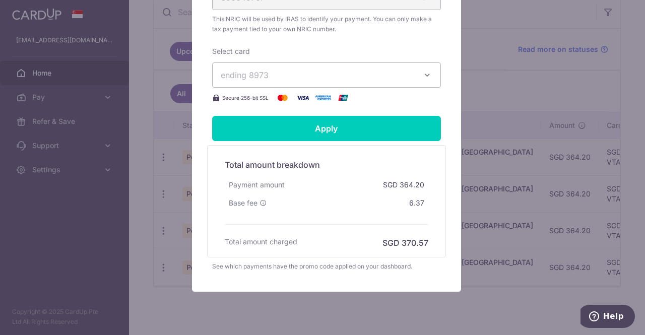
click at [354, 80] on span "ending 8973" at bounding box center [317, 75] width 193 height 12
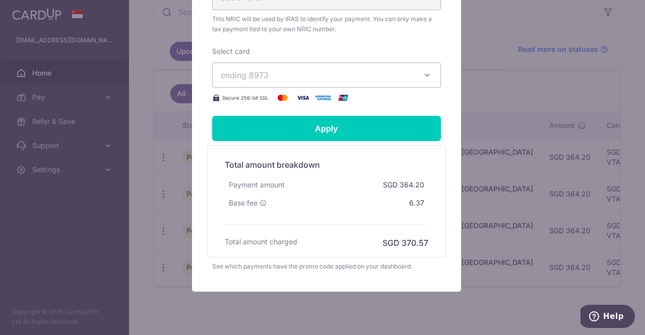
click at [372, 319] on div "Edit payment By clicking apply, you will make changes to all 3 payments to Inla…" at bounding box center [322, 167] width 645 height 335
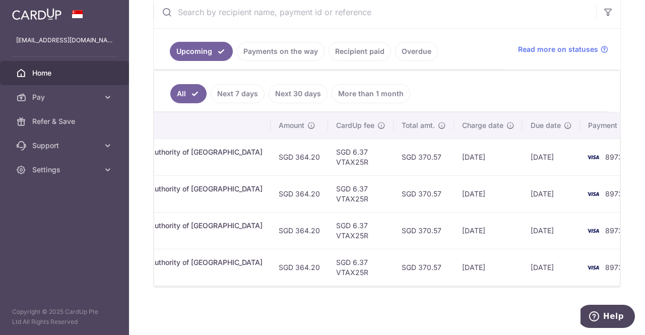
scroll to position [0, 0]
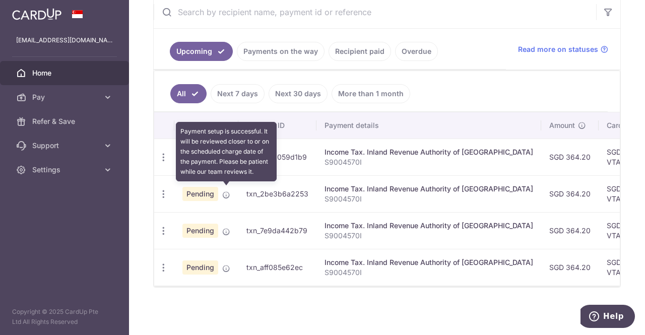
click at [226, 192] on icon at bounding box center [226, 195] width 8 height 8
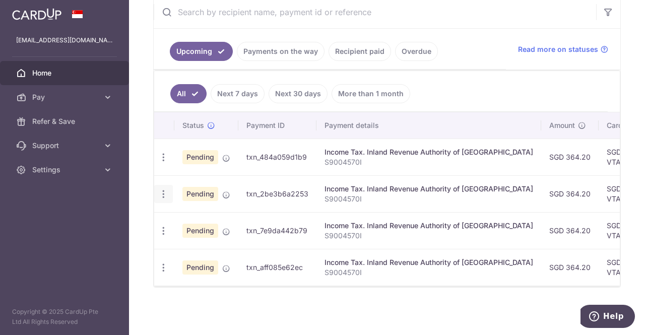
click at [164, 163] on icon "button" at bounding box center [163, 157] width 11 height 11
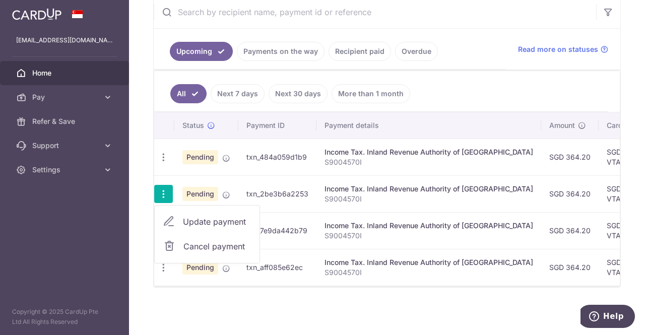
click at [225, 219] on span "Update payment" at bounding box center [217, 222] width 69 height 12
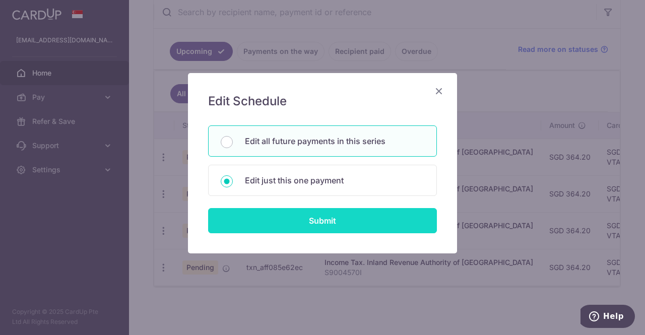
click at [315, 218] on input "Submit" at bounding box center [322, 220] width 229 height 25
radio input "true"
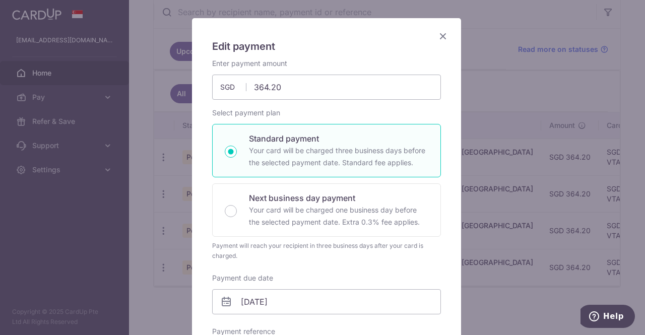
scroll to position [52, 0]
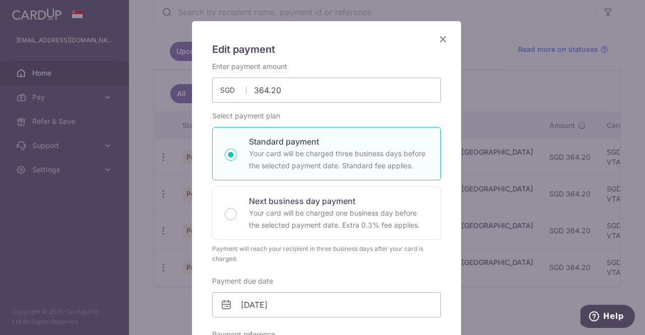
click at [437, 36] on icon "Close" at bounding box center [443, 39] width 12 height 13
